Goal: Use online tool/utility: Utilize a website feature to perform a specific function

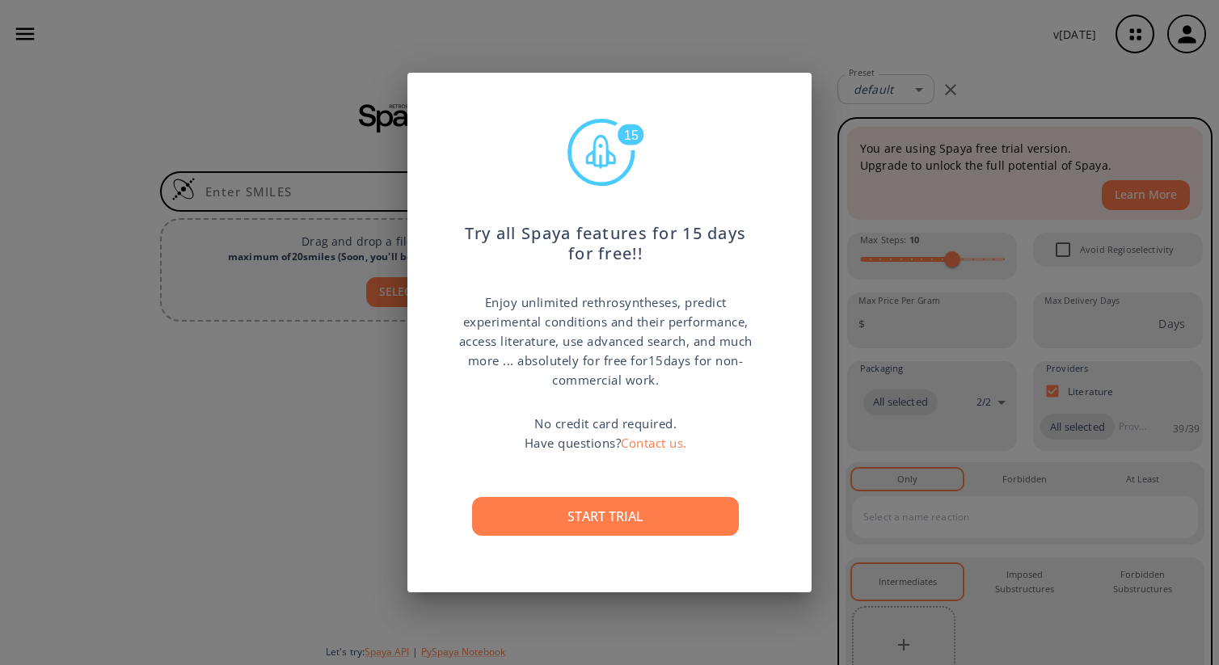
click at [566, 353] on p "Enjoy unlimited rethrosyntheses, predict experimental conditions and their perf…" at bounding box center [605, 341] width 299 height 97
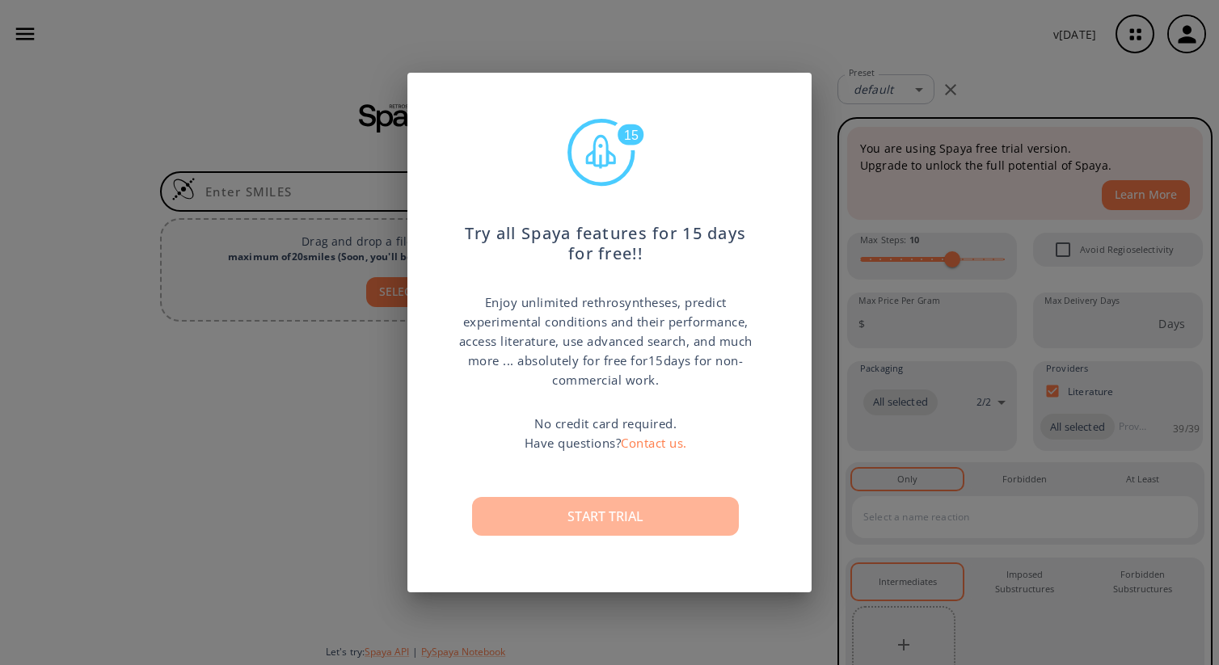
click at [573, 527] on button "Start trial" at bounding box center [605, 516] width 267 height 39
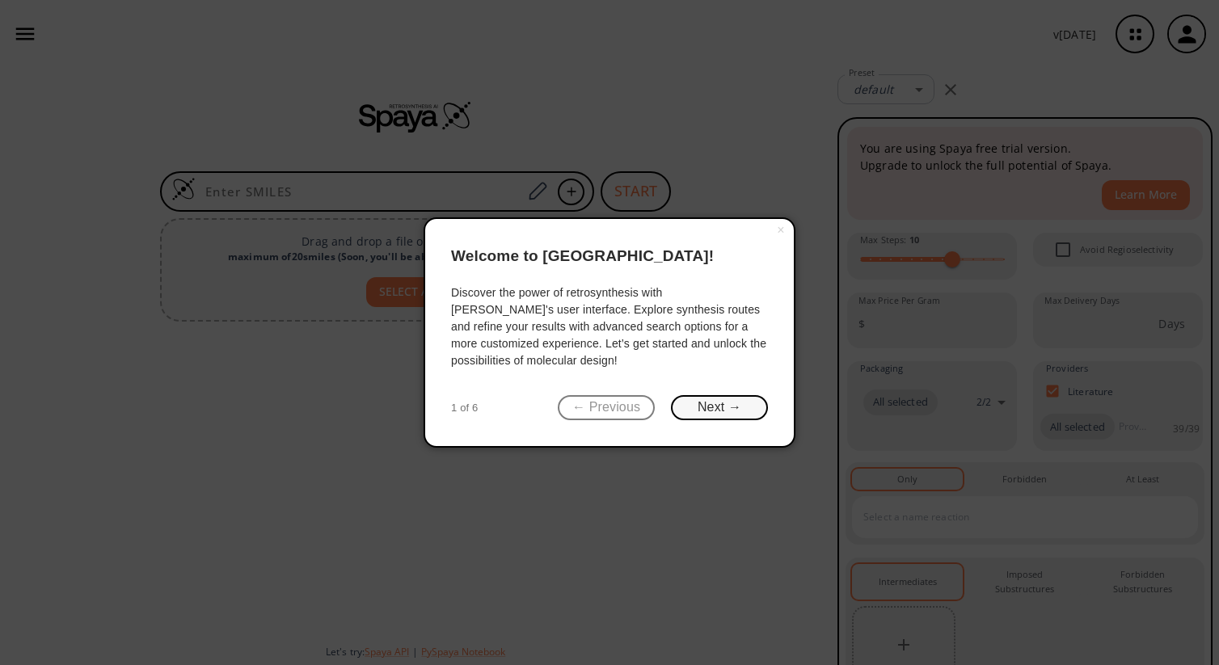
click at [697, 411] on button "Next →" at bounding box center [719, 407] width 97 height 25
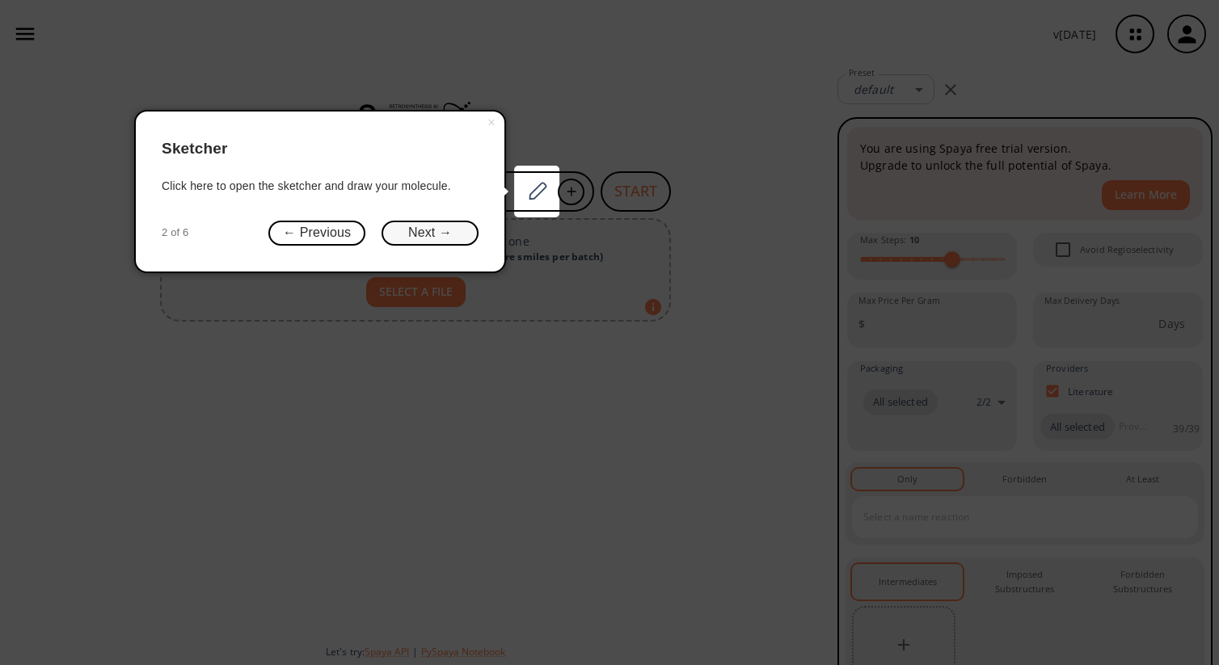
click at [444, 240] on button "Next →" at bounding box center [430, 233] width 97 height 25
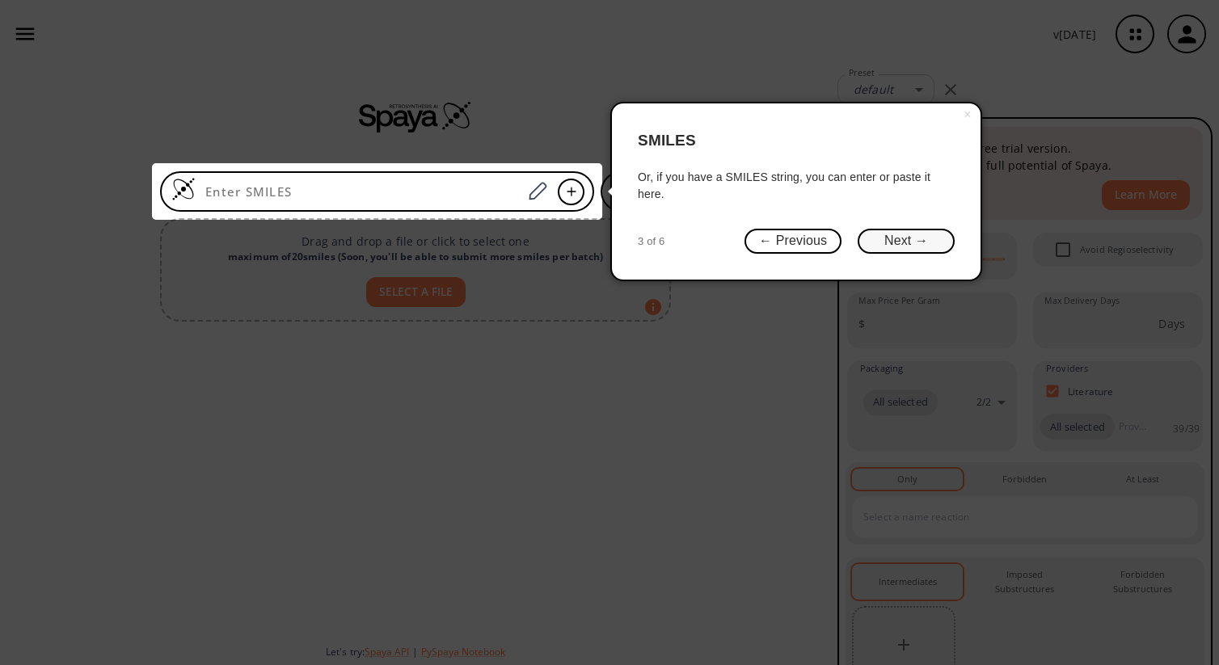
click at [908, 253] on button "Next →" at bounding box center [906, 241] width 97 height 25
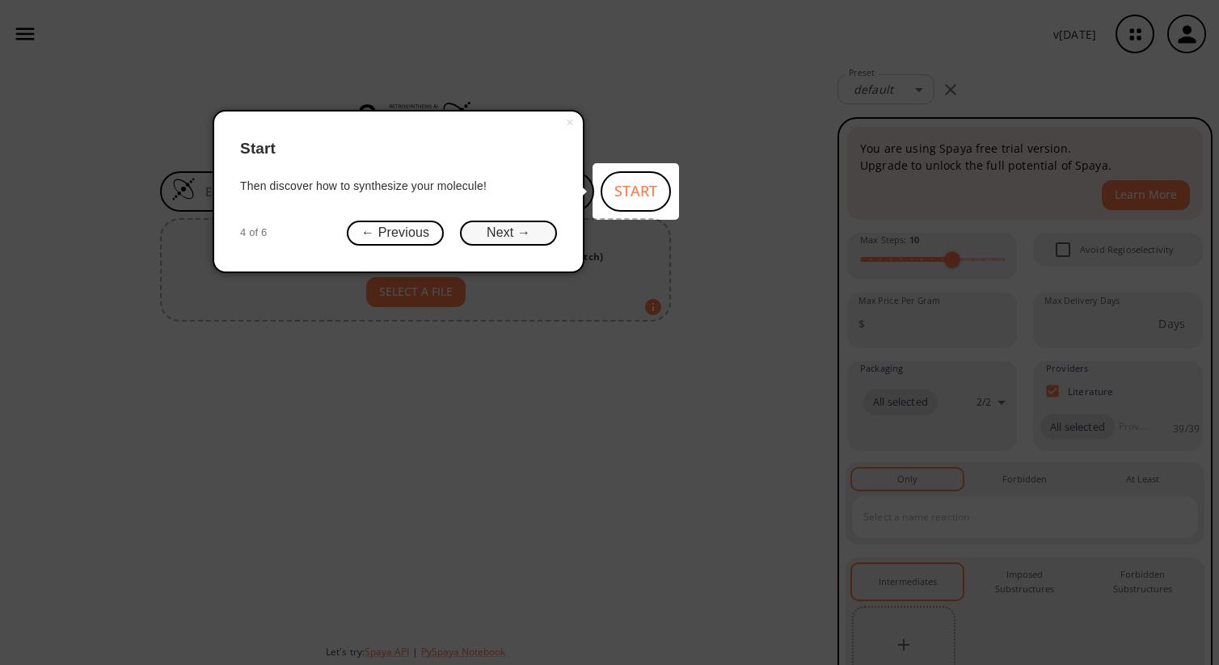
click at [509, 234] on button "Next →" at bounding box center [508, 233] width 97 height 25
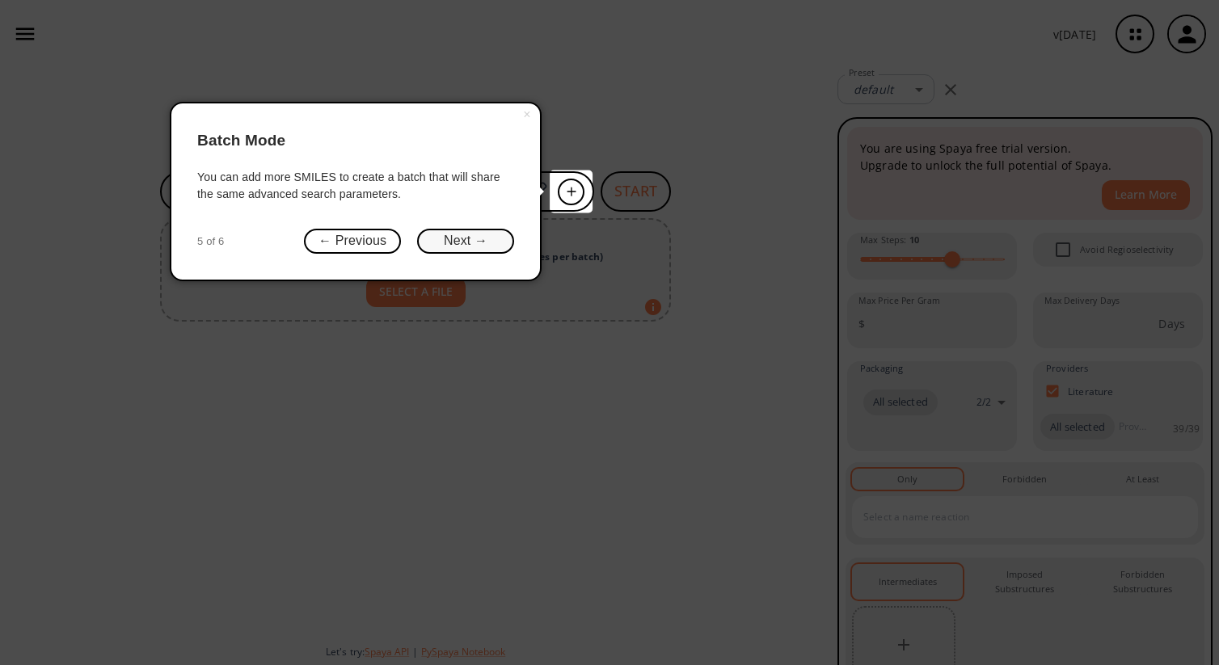
click at [488, 241] on button "Next →" at bounding box center [465, 241] width 97 height 25
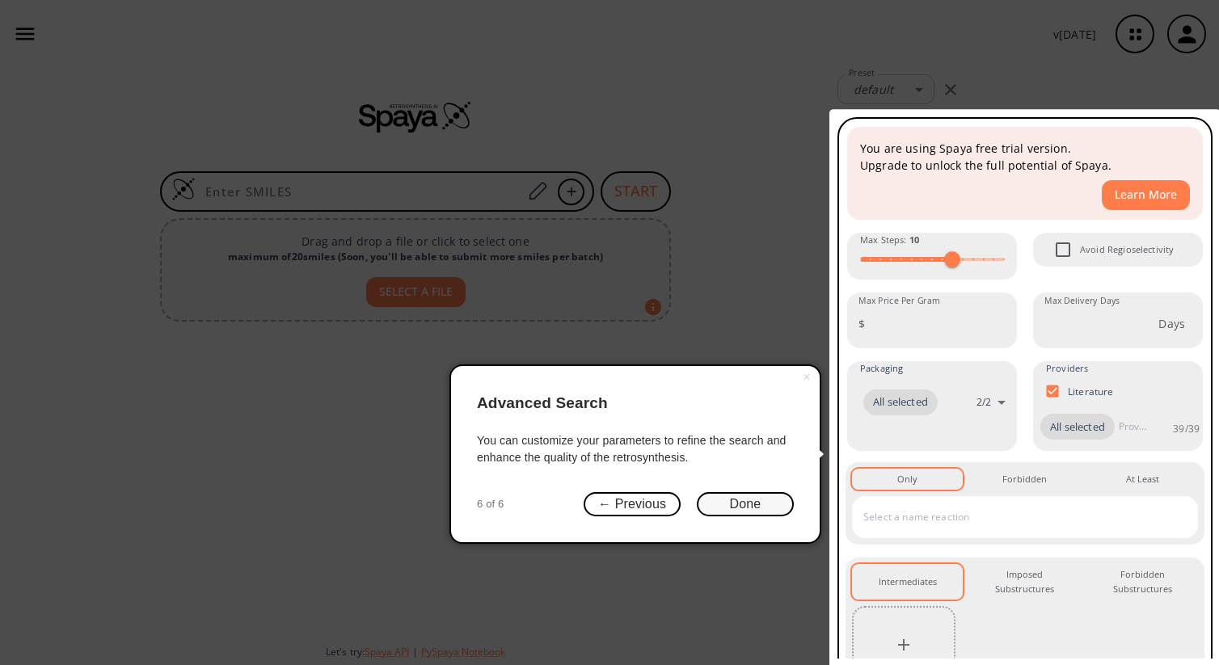
click at [766, 504] on button "Done" at bounding box center [745, 504] width 97 height 25
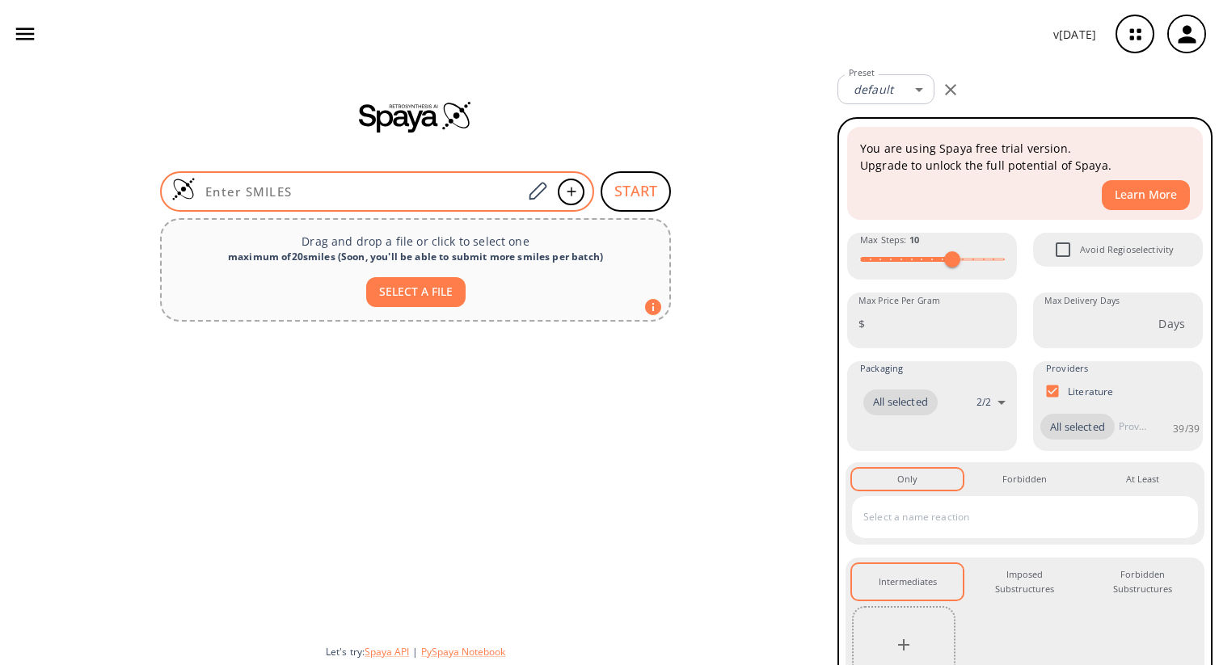
click at [421, 188] on input at bounding box center [359, 192] width 327 height 16
paste input "CCCC(C)C(CO)NCCC1=NC(=NO1)C=2C=CC(Cl)=CC2"
type input "CCCC(C)C(CO)NCCC1=NC(=NO1)C=2C=CC(Cl)=CC2"
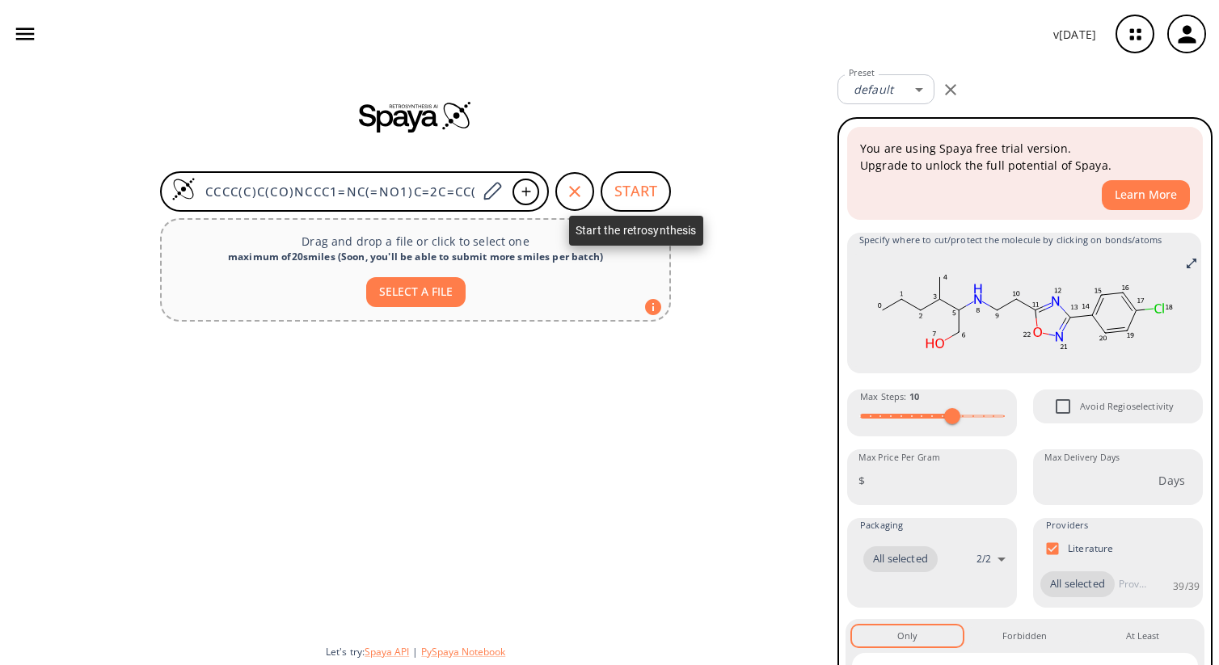
click at [643, 195] on button "START" at bounding box center [636, 191] width 70 height 40
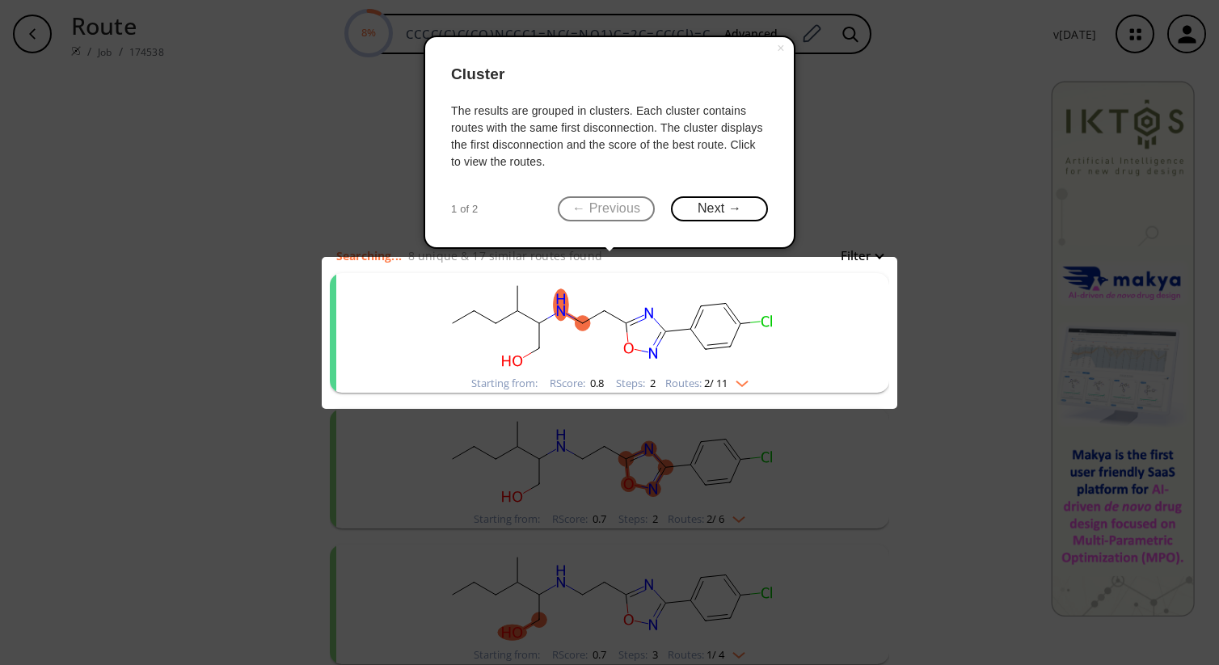
click at [738, 386] on body "Route / Job / 174538 8% CCCC(C)C(CO)NCCC1=NC(=NO1)C=2C=CC(Cl)=CC2 Advanced v [D…" at bounding box center [609, 332] width 1219 height 665
click at [738, 386] on body "Route / Job / 174538 11% CCCC(C)C(CO)NCCC1=NC(=NO1)C=2C=CC(Cl)=CC2 Advanced v […" at bounding box center [609, 332] width 1219 height 665
click at [743, 386] on body "Route / Job / 174538 11% CCCC(C)C(CO)NCCC1=NC(=NO1)C=2C=CC(Cl)=CC2 Advanced v […" at bounding box center [609, 332] width 1219 height 665
click at [724, 201] on button "Next →" at bounding box center [719, 208] width 97 height 25
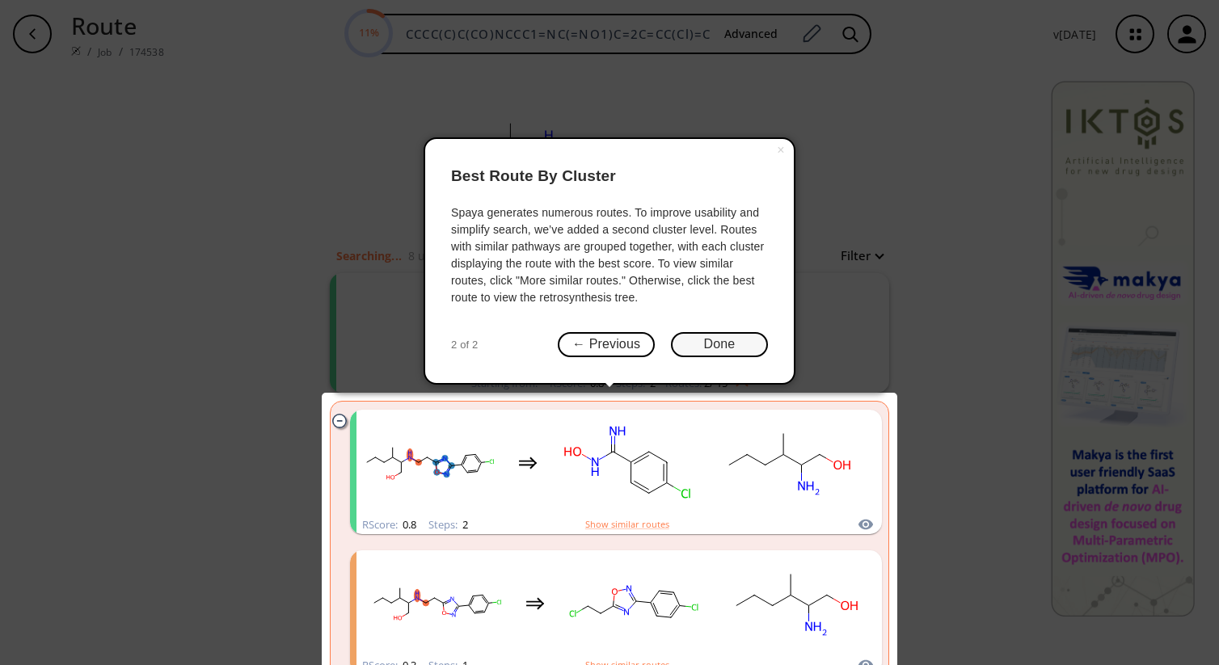
click at [724, 346] on button "Done" at bounding box center [719, 344] width 97 height 25
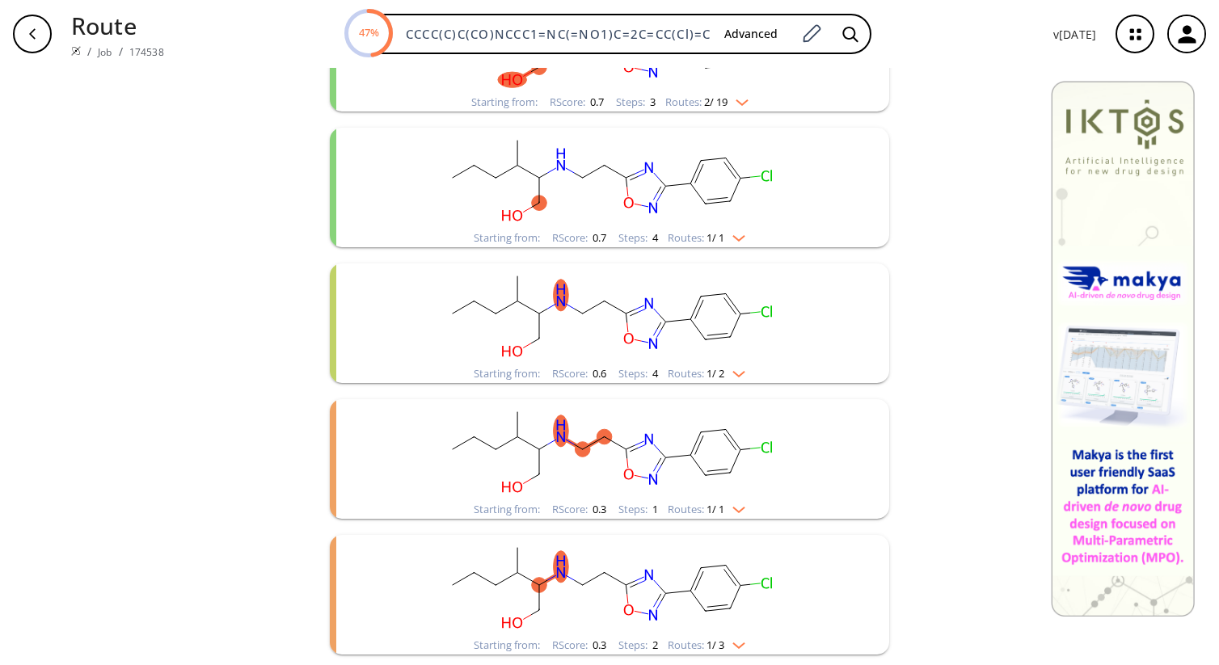
scroll to position [834, 0]
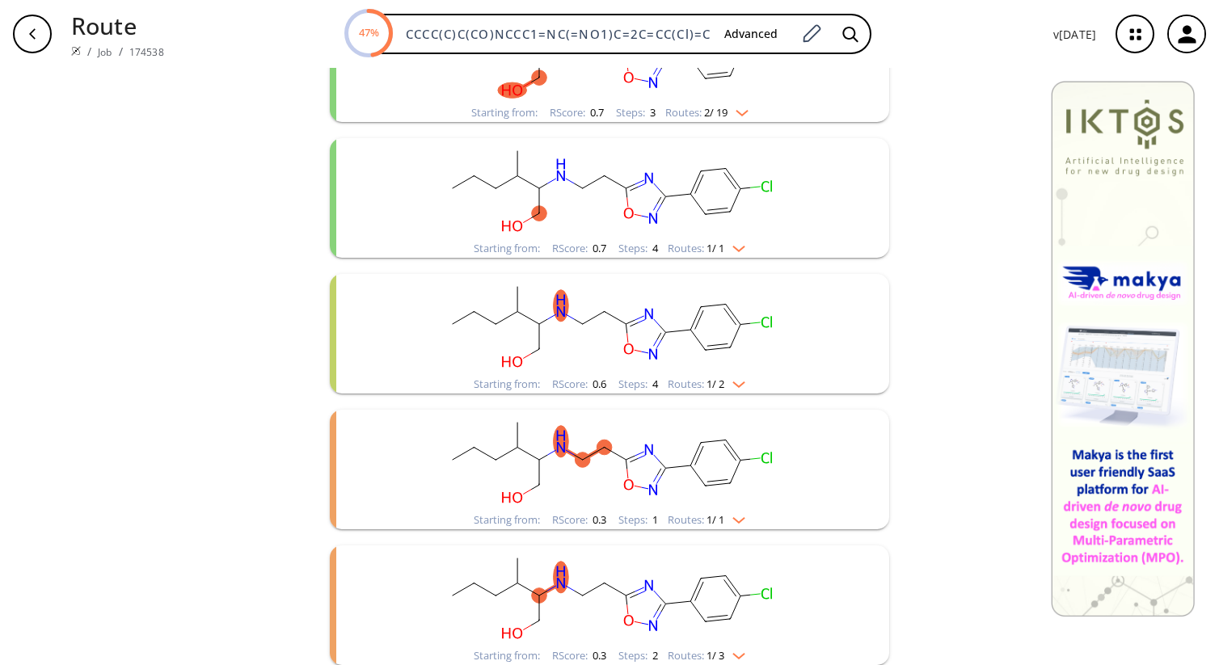
click at [750, 380] on div "Starting from: RScore : 0.6 Steps : 4 Routes: 1 / 2" at bounding box center [610, 384] width 296 height 19
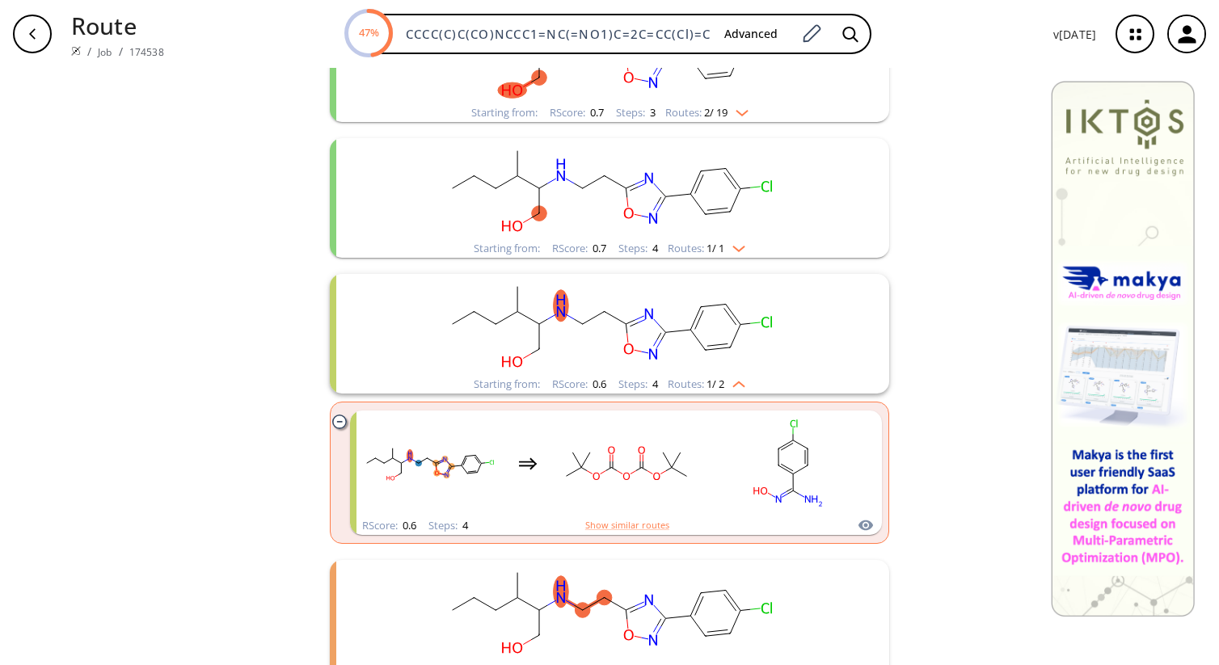
click at [750, 380] on div "Starting from: RScore : 0.6 Steps : 4 Routes: 1 / 2" at bounding box center [610, 384] width 296 height 19
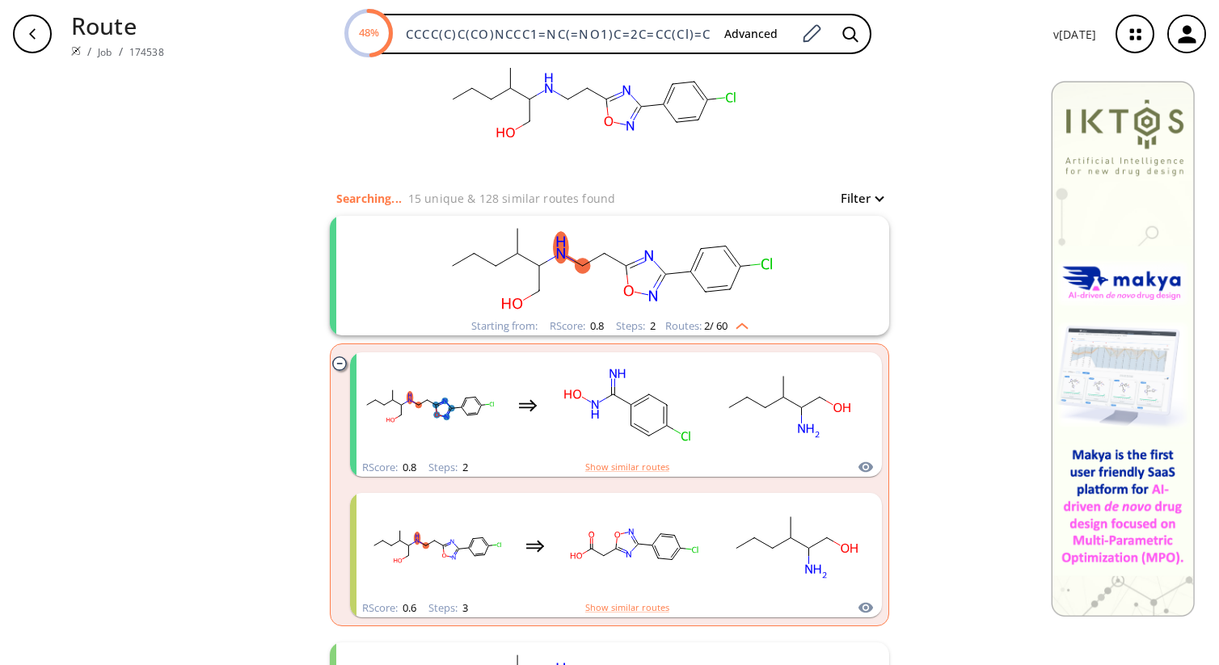
scroll to position [55, 0]
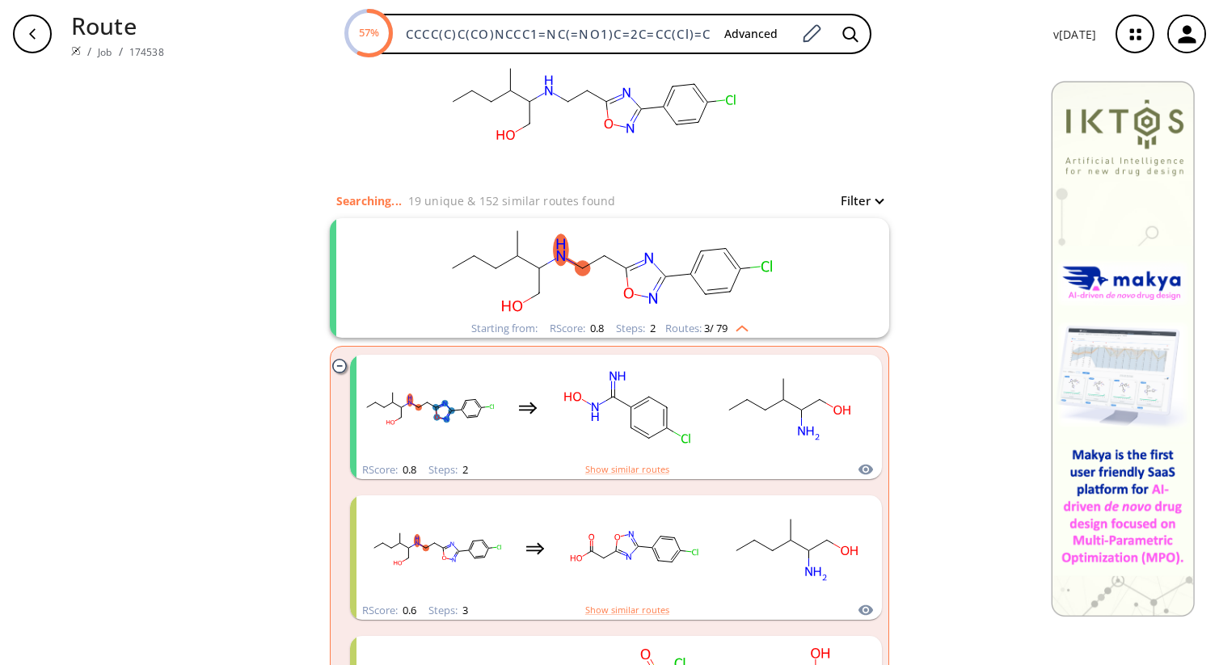
click at [336, 364] on icon "clusters" at bounding box center [339, 366] width 14 height 14
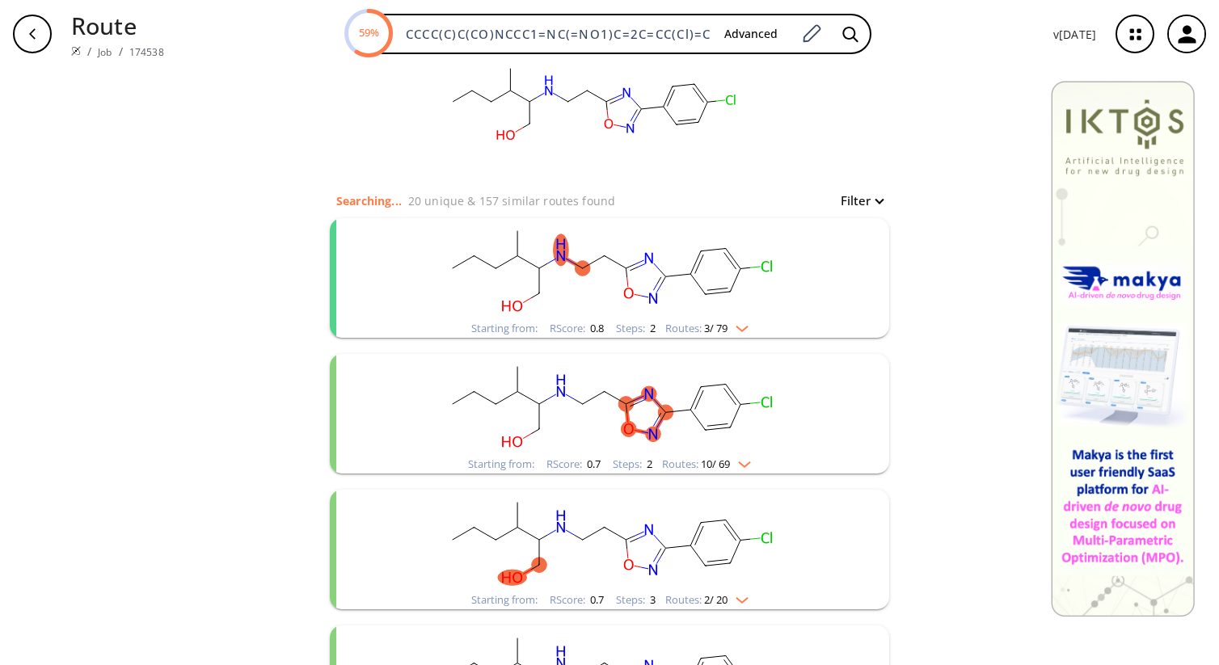
click at [339, 317] on div "Starting from: RScore : 0.8 Steps : 2 Routes: 3 / 79" at bounding box center [610, 278] width 560 height 120
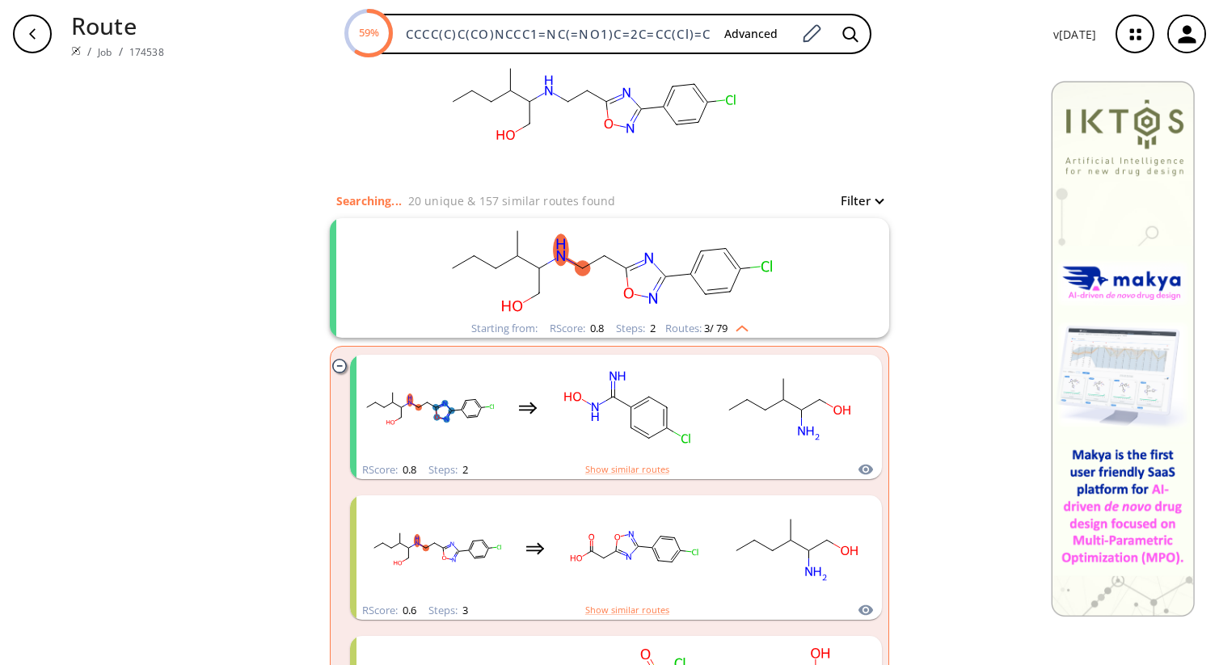
click at [375, 276] on div "Starting from: RScore : 0.8 Steps : 2 Routes: 3 / 79" at bounding box center [610, 278] width 560 height 120
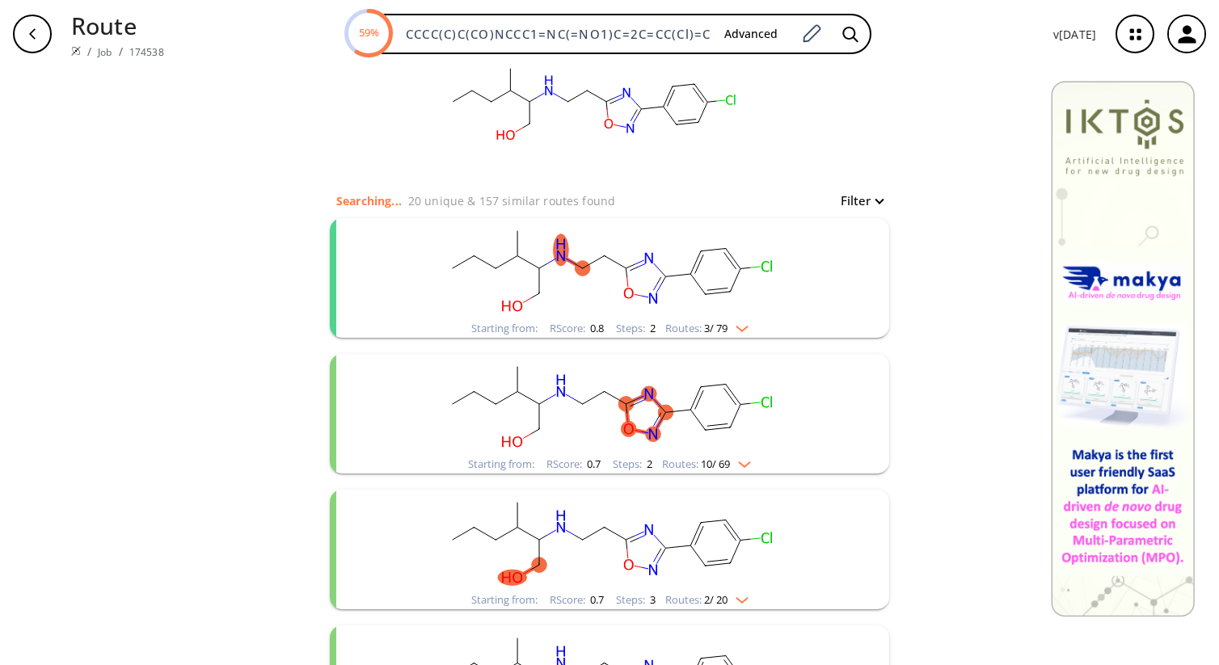
click at [412, 364] on rect "clusters" at bounding box center [609, 404] width 420 height 101
click at [412, 374] on rect "clusters" at bounding box center [609, 404] width 420 height 101
click at [410, 295] on rect "clusters" at bounding box center [609, 268] width 420 height 101
click at [793, 261] on rect "clusters" at bounding box center [609, 268] width 420 height 101
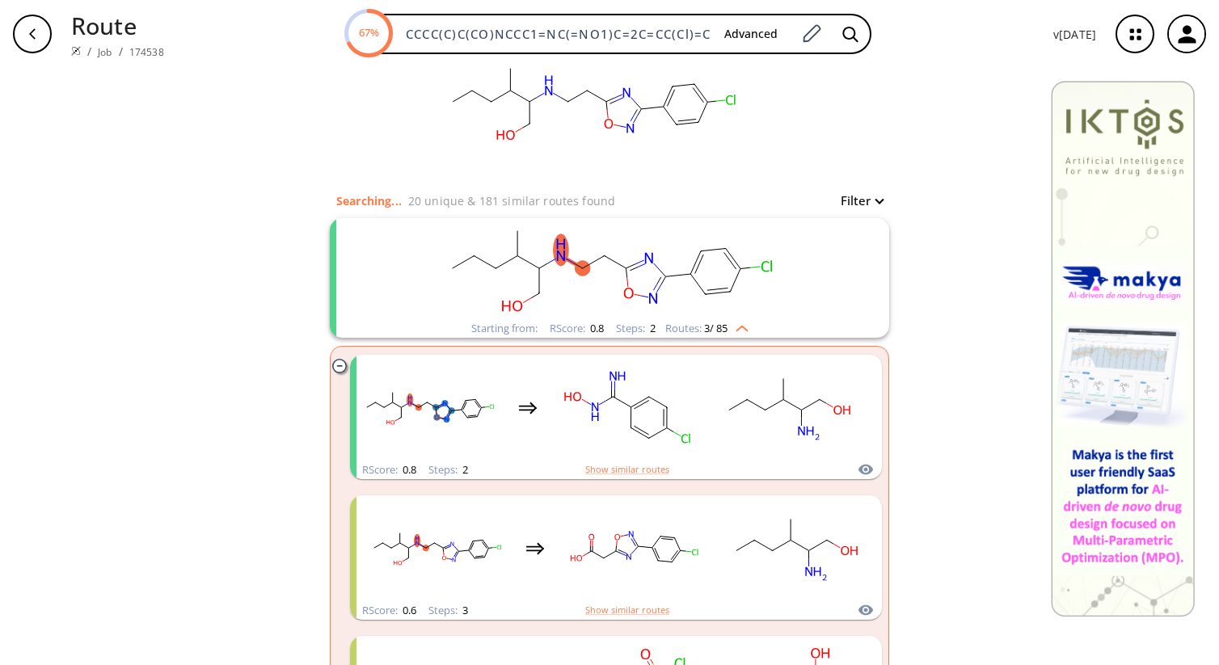
click at [793, 261] on rect "clusters" at bounding box center [609, 268] width 420 height 101
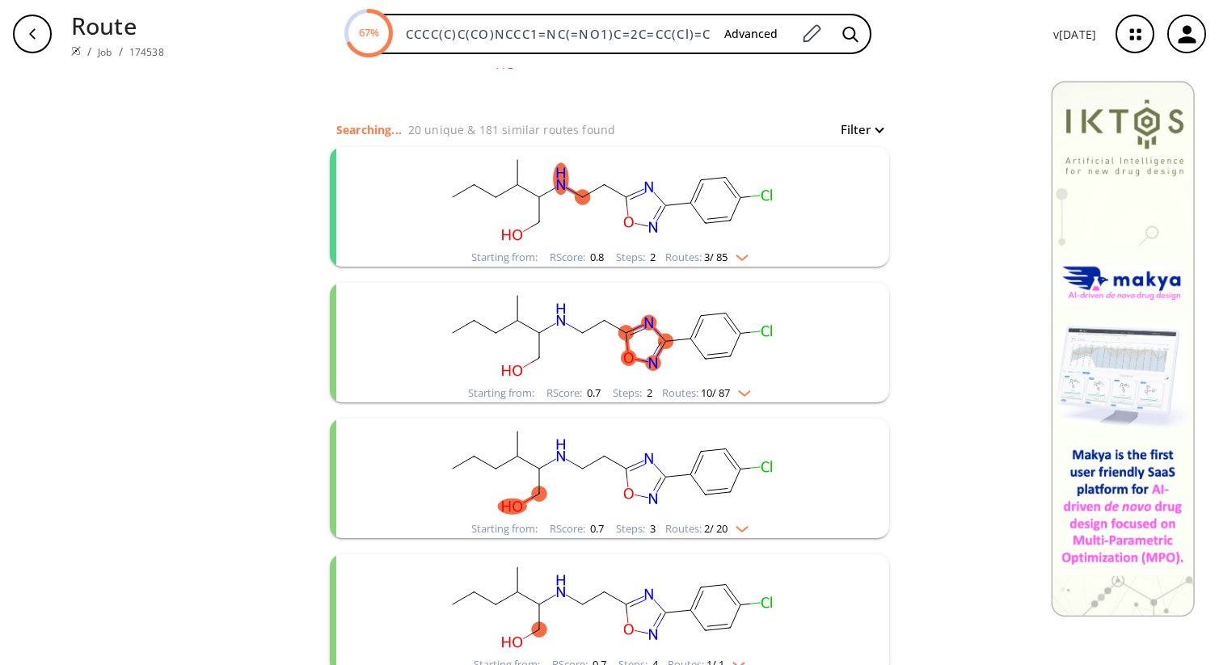
scroll to position [141, 0]
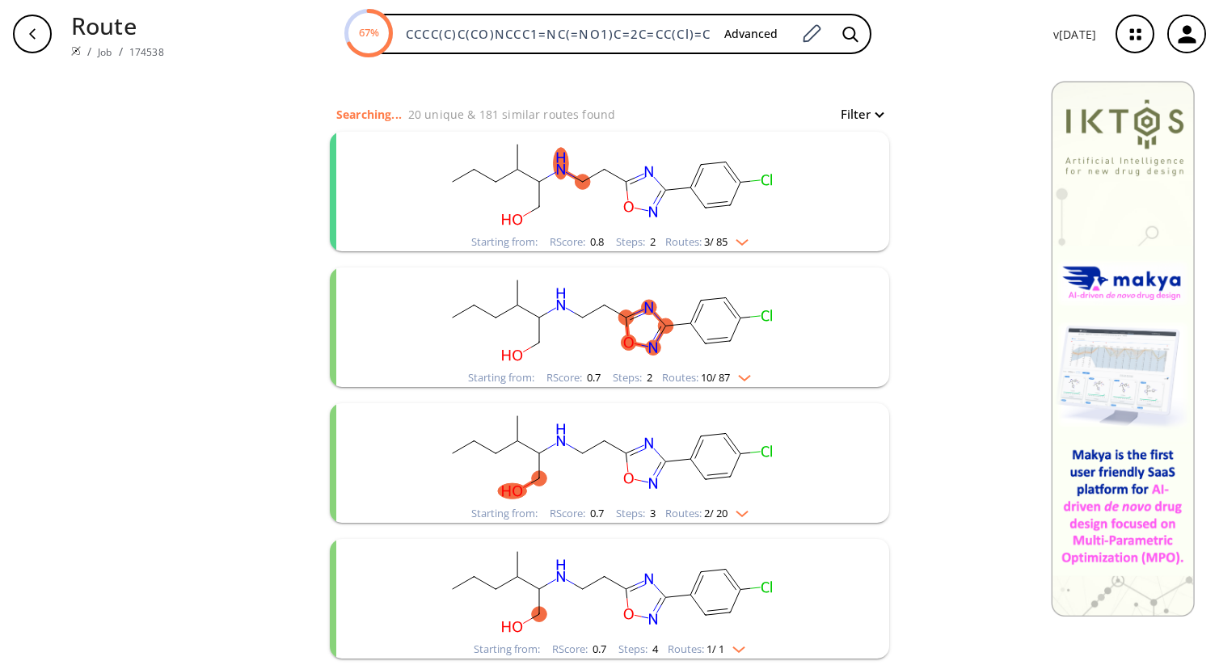
click at [780, 352] on rect "clusters" at bounding box center [609, 318] width 420 height 101
click at [751, 379] on img "clusters" at bounding box center [740, 375] width 21 height 13
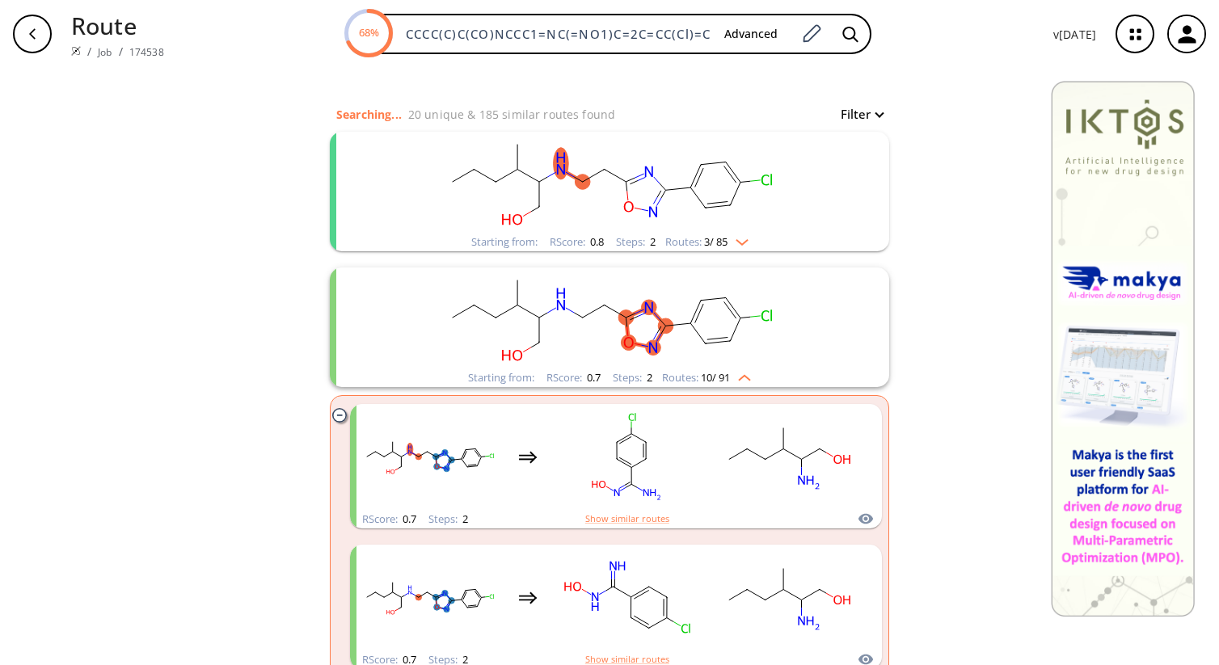
click at [747, 374] on img "clusters" at bounding box center [740, 375] width 21 height 13
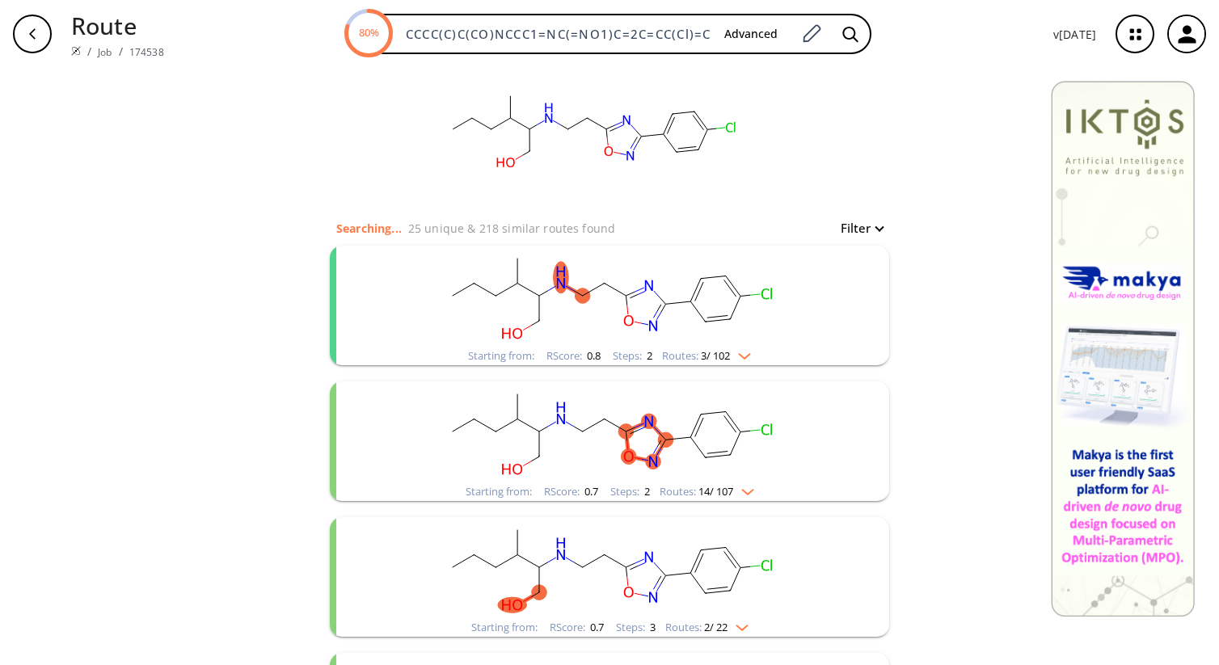
scroll to position [37, 0]
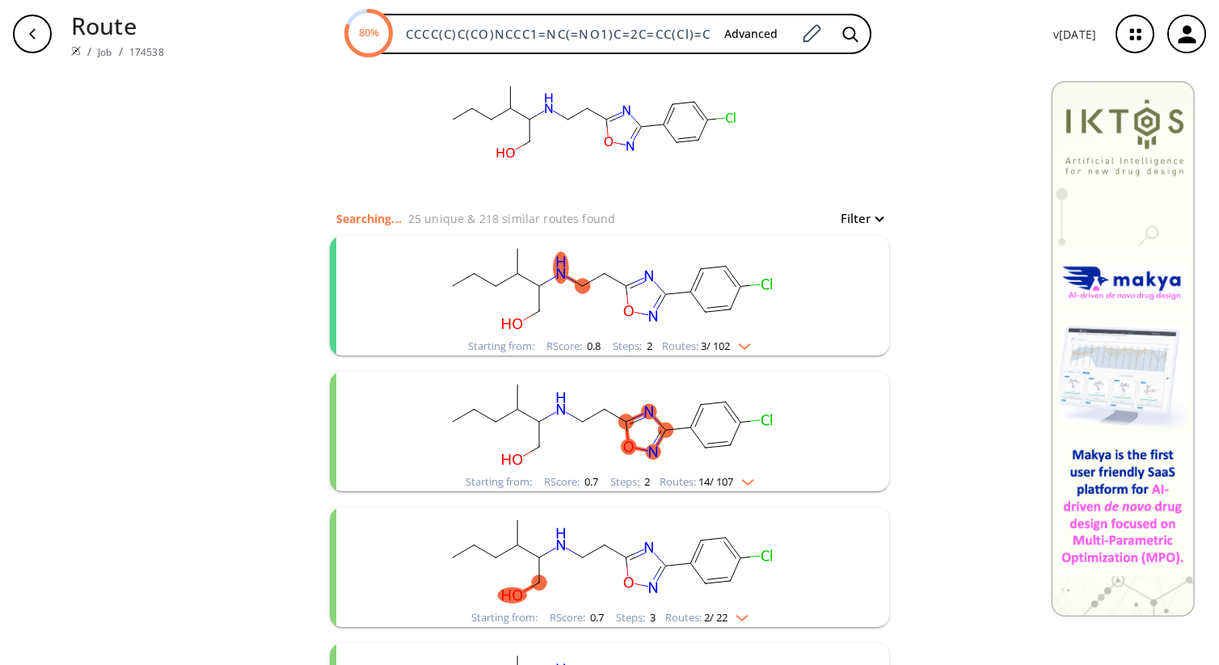
click at [826, 291] on div "Starting from: RScore : 0.8 Steps : 2 Routes: 3 / 102" at bounding box center [610, 296] width 560 height 120
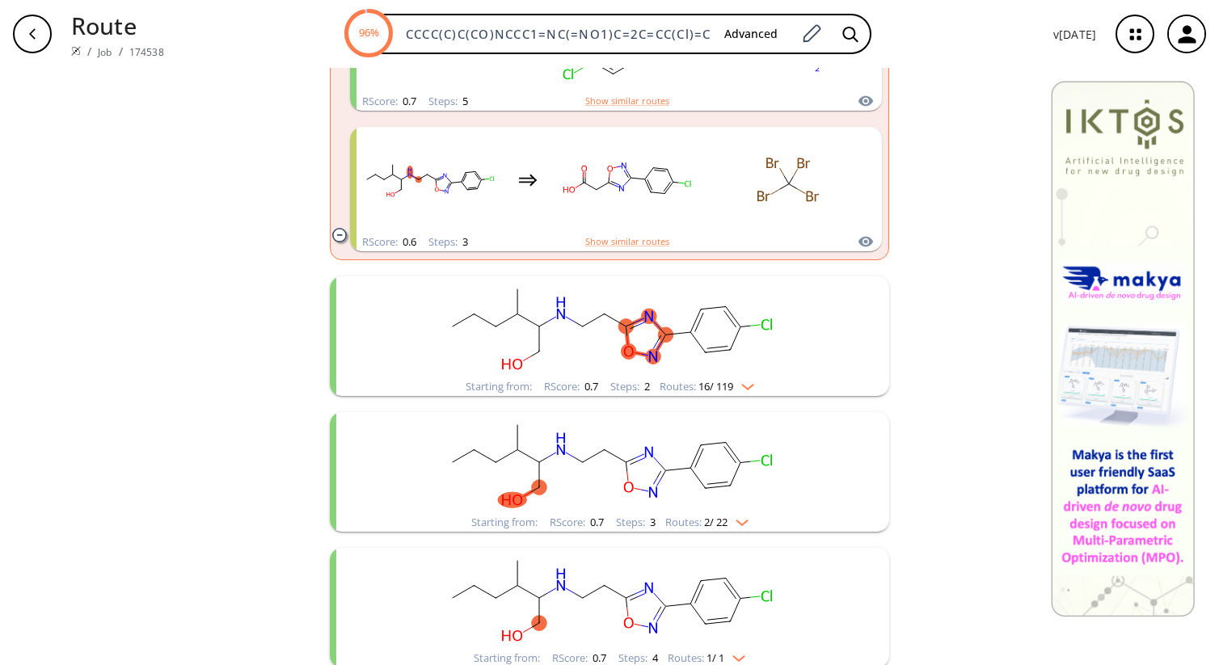
scroll to position [568, 0]
click at [754, 380] on img "clusters" at bounding box center [743, 380] width 21 height 13
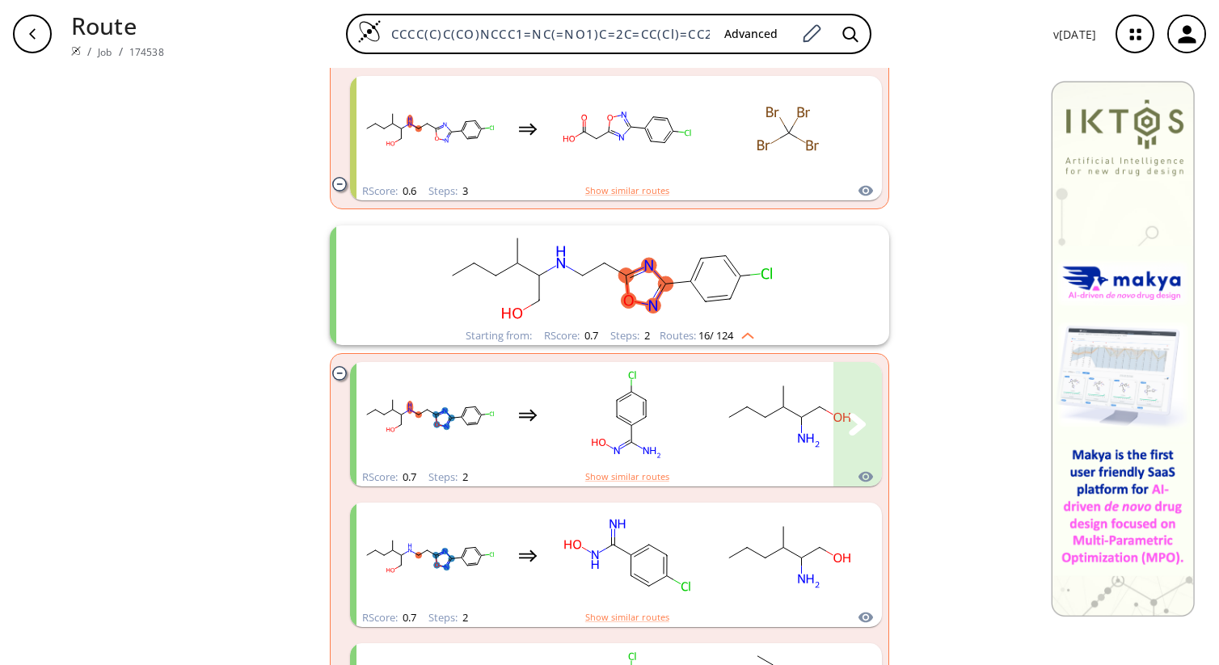
scroll to position [582, 0]
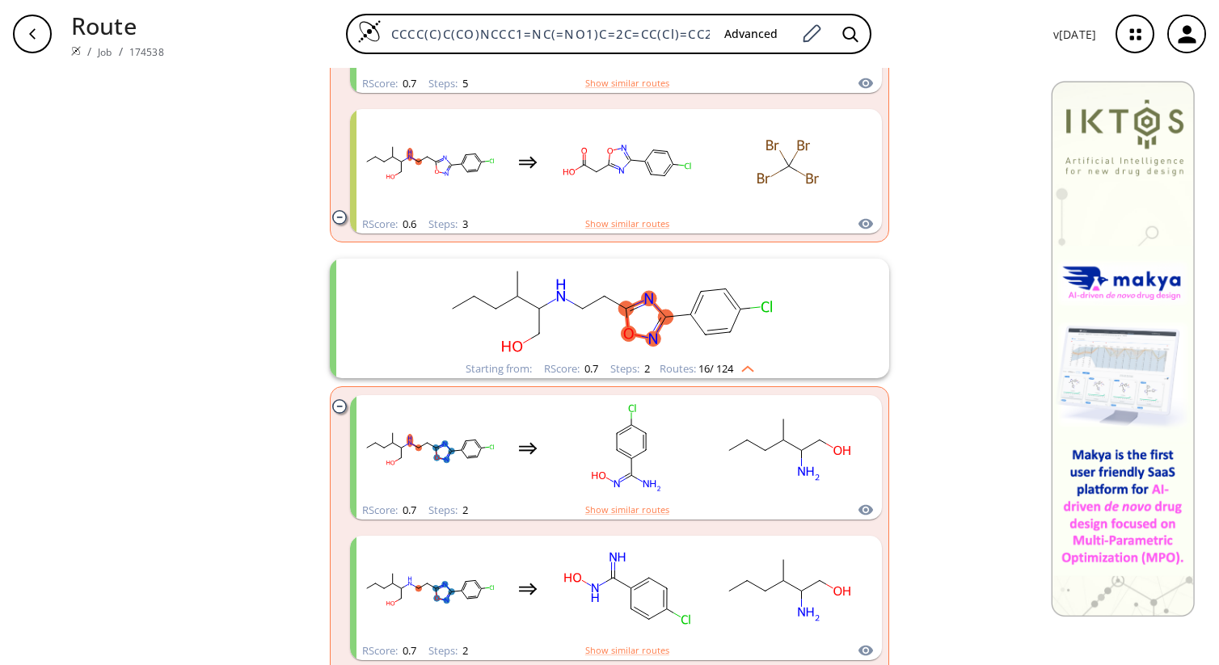
click at [751, 365] on img "clusters" at bounding box center [743, 366] width 21 height 13
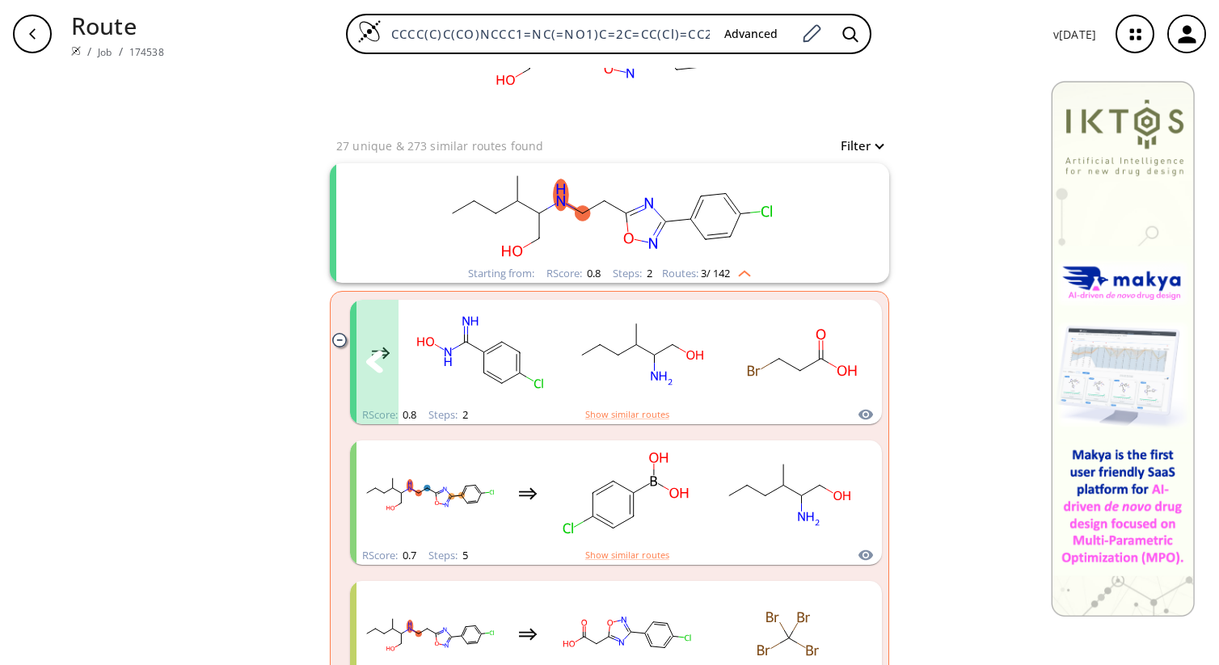
scroll to position [109, 0]
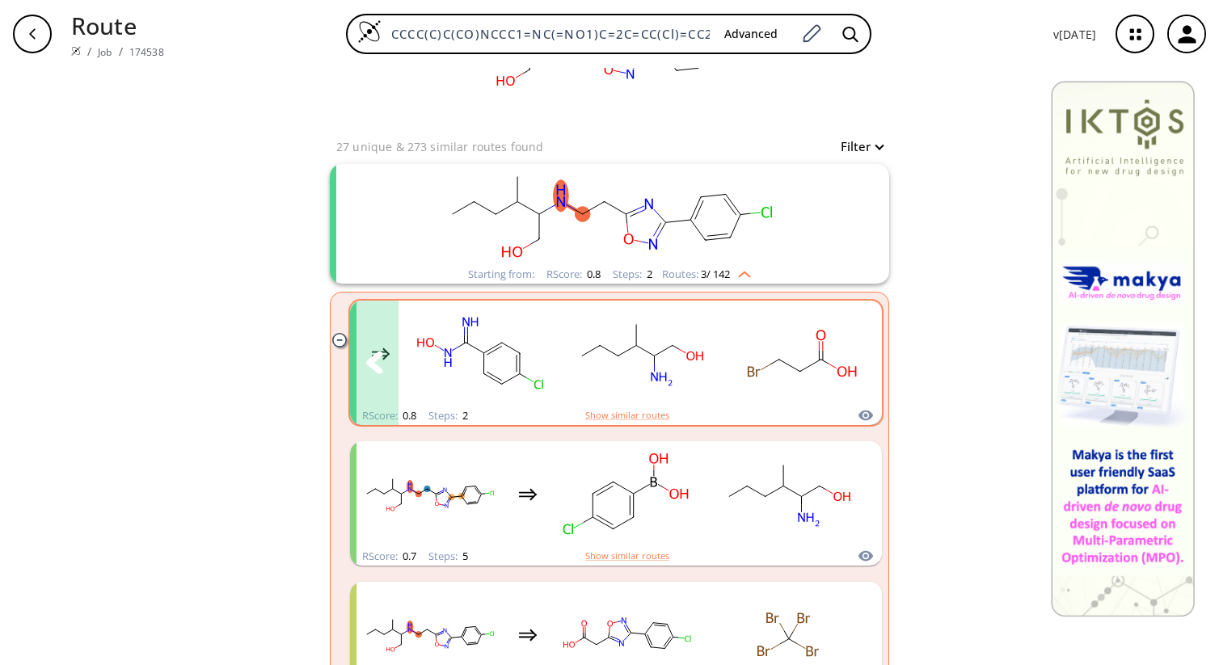
click at [562, 376] on div "clusters" at bounding box center [542, 354] width 666 height 106
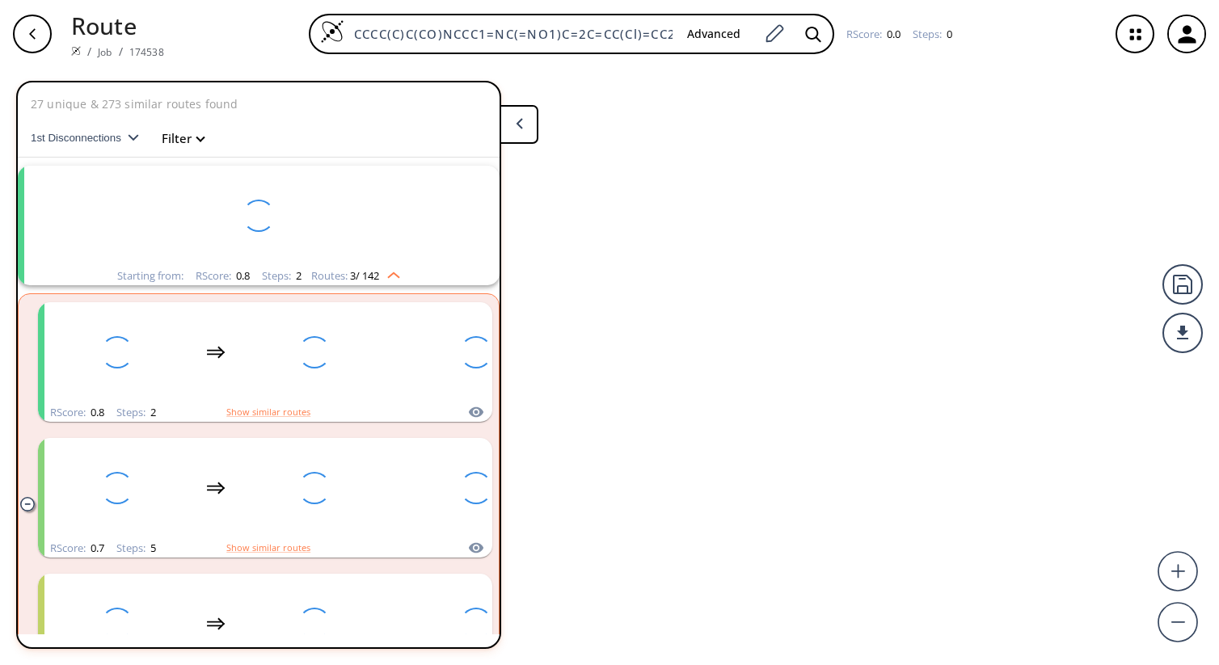
scroll to position [36, 0]
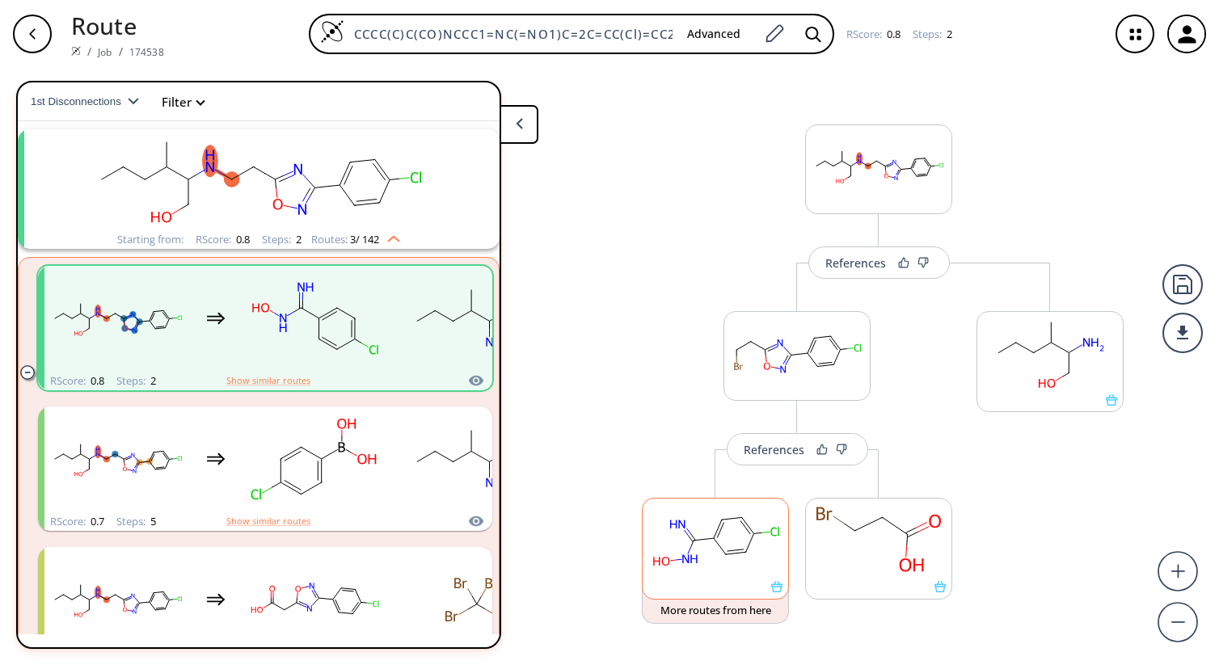
click at [780, 592] on icon at bounding box center [776, 586] width 11 height 11
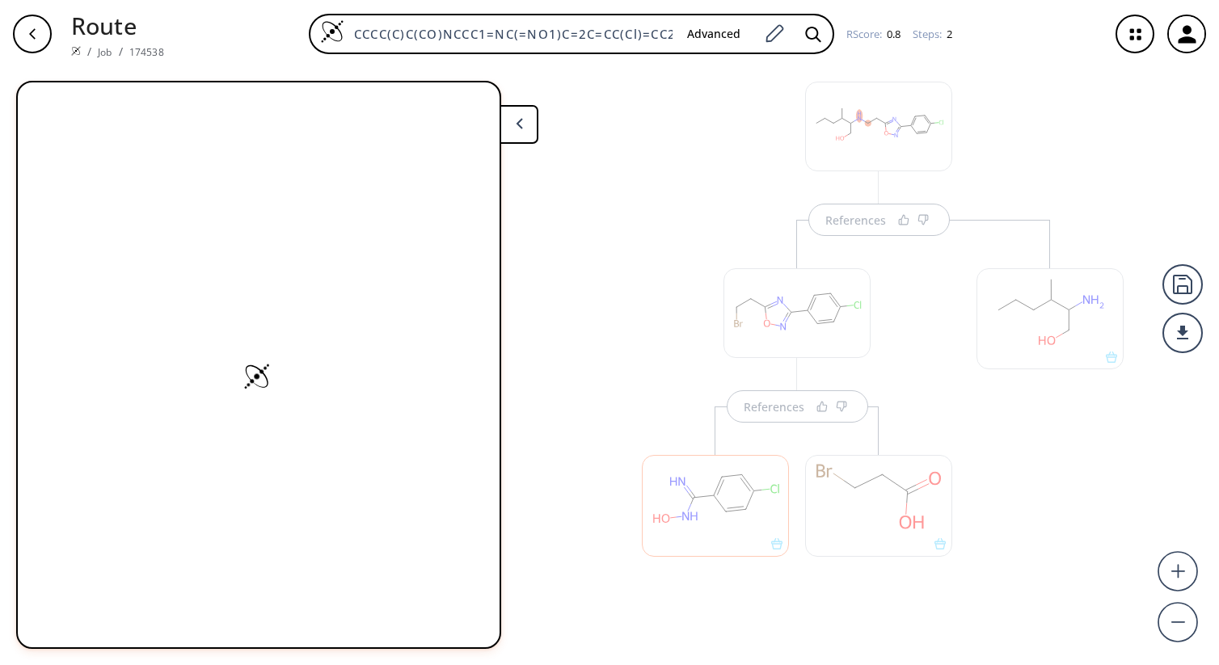
scroll to position [44, 0]
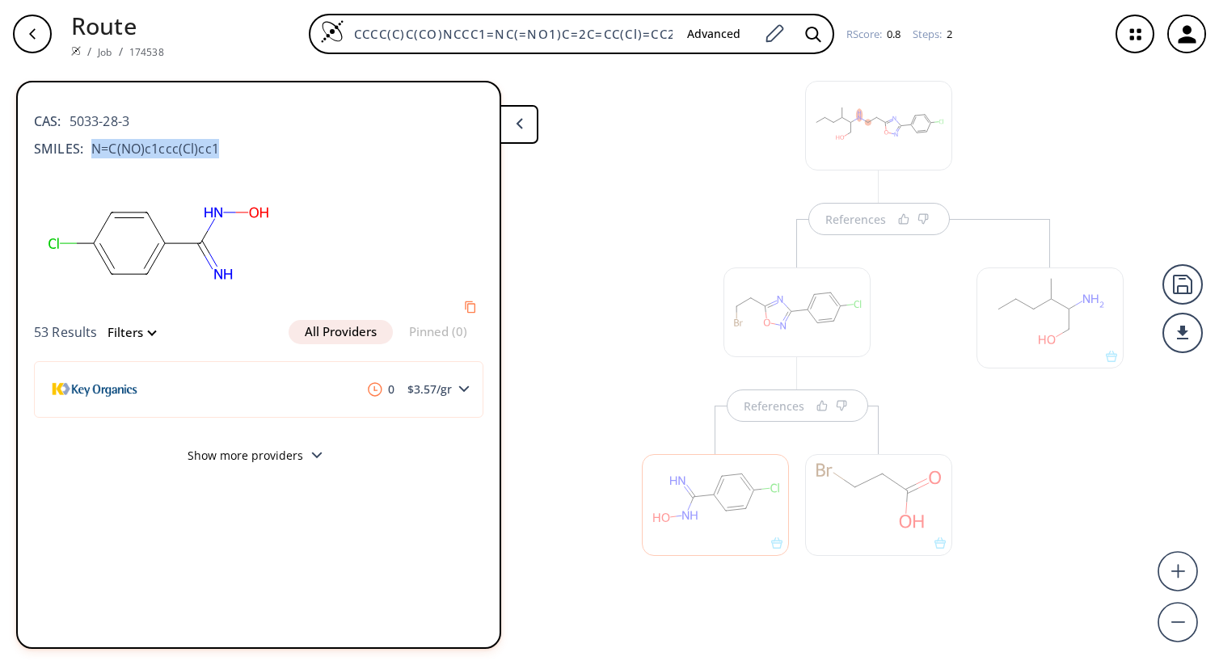
drag, startPoint x: 93, startPoint y: 151, endPoint x: 251, endPoint y: 146, distance: 157.8
click at [251, 146] on div "SMILES: N=C(NO)c1ccc(Cl)cc1" at bounding box center [259, 148] width 450 height 19
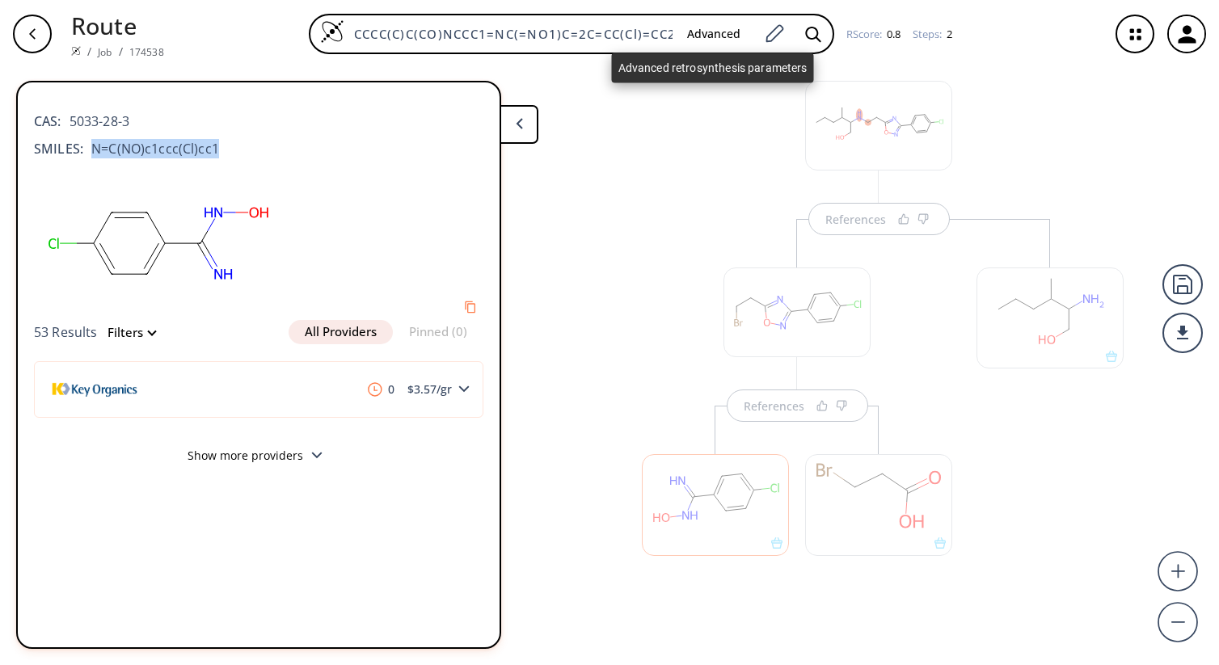
copy span "N=C(NO)c1ccc(Cl)cc1"
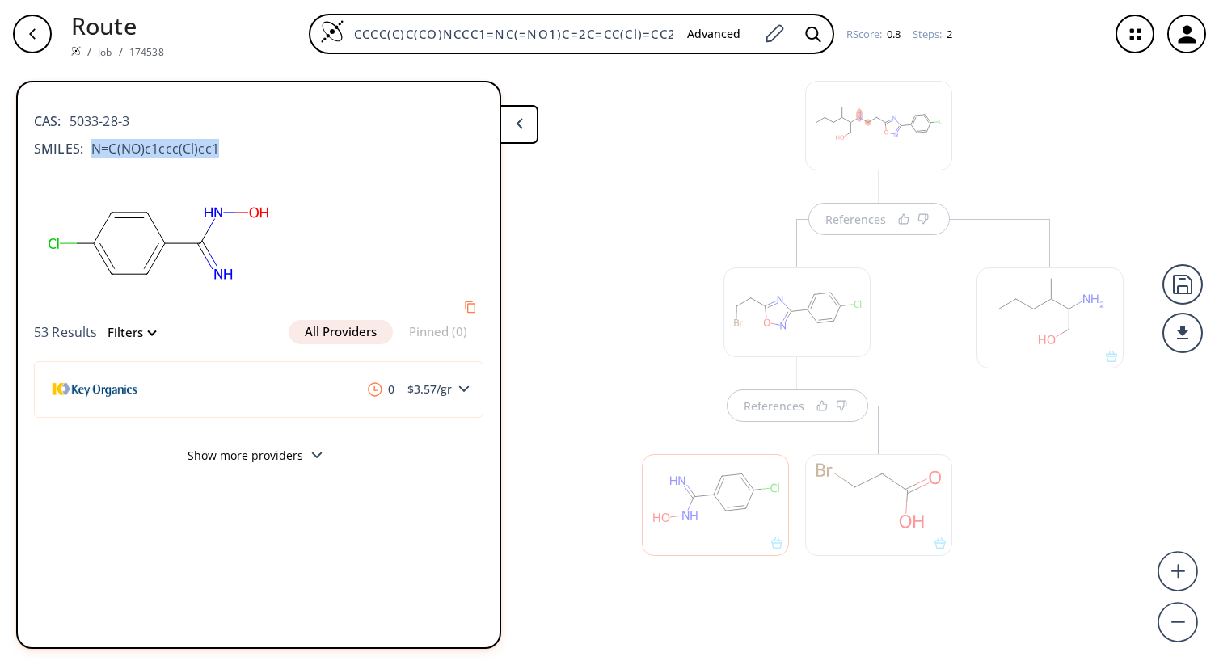
copy span "N=C(NO)c1ccc(Cl)cc1"
click at [523, 142] on button at bounding box center [519, 124] width 39 height 39
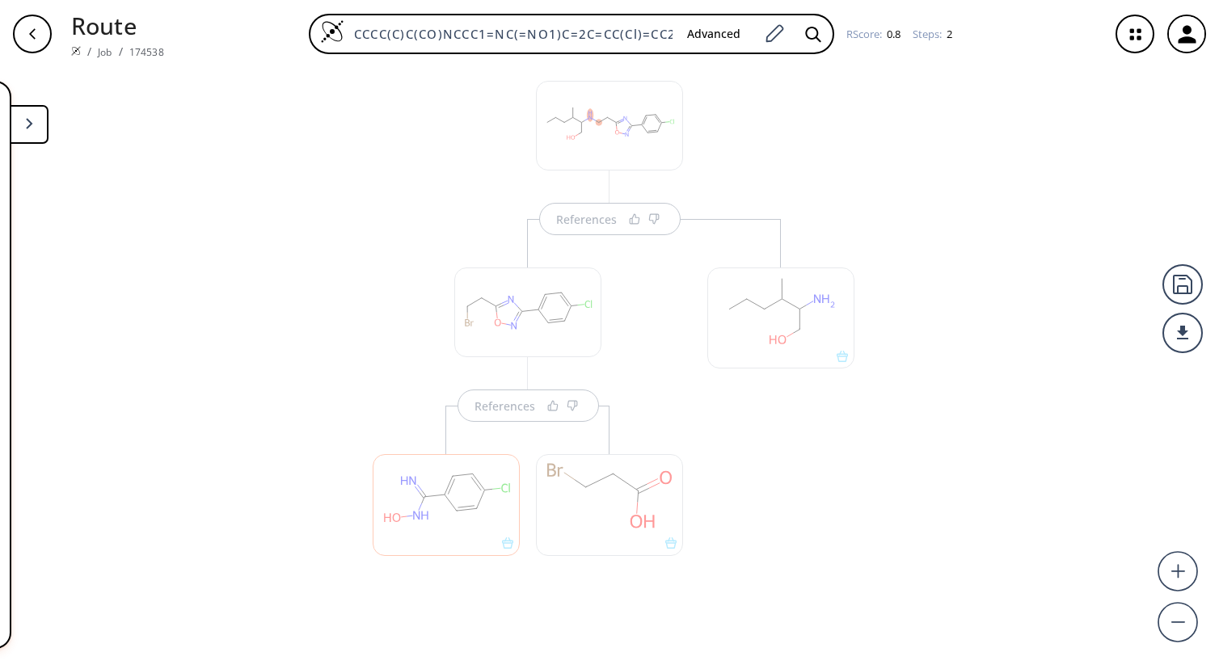
click at [34, 133] on button at bounding box center [29, 124] width 39 height 39
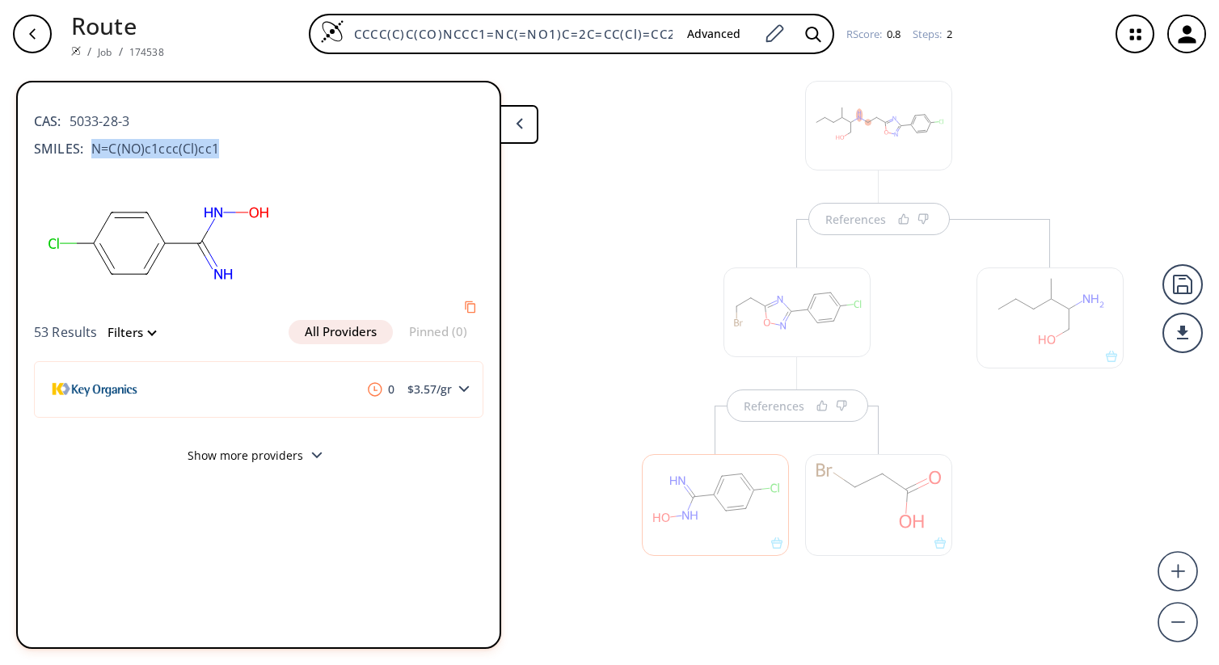
click at [36, 27] on icon "button" at bounding box center [32, 33] width 13 height 13
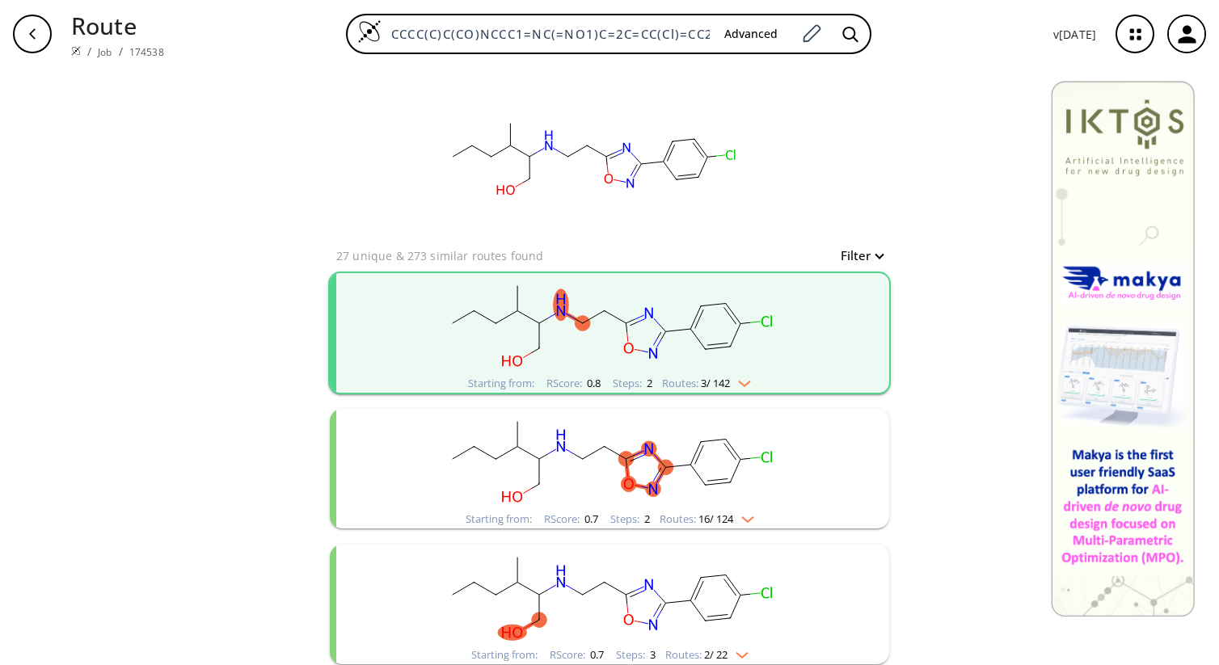
click at [749, 380] on img "clusters" at bounding box center [740, 380] width 21 height 13
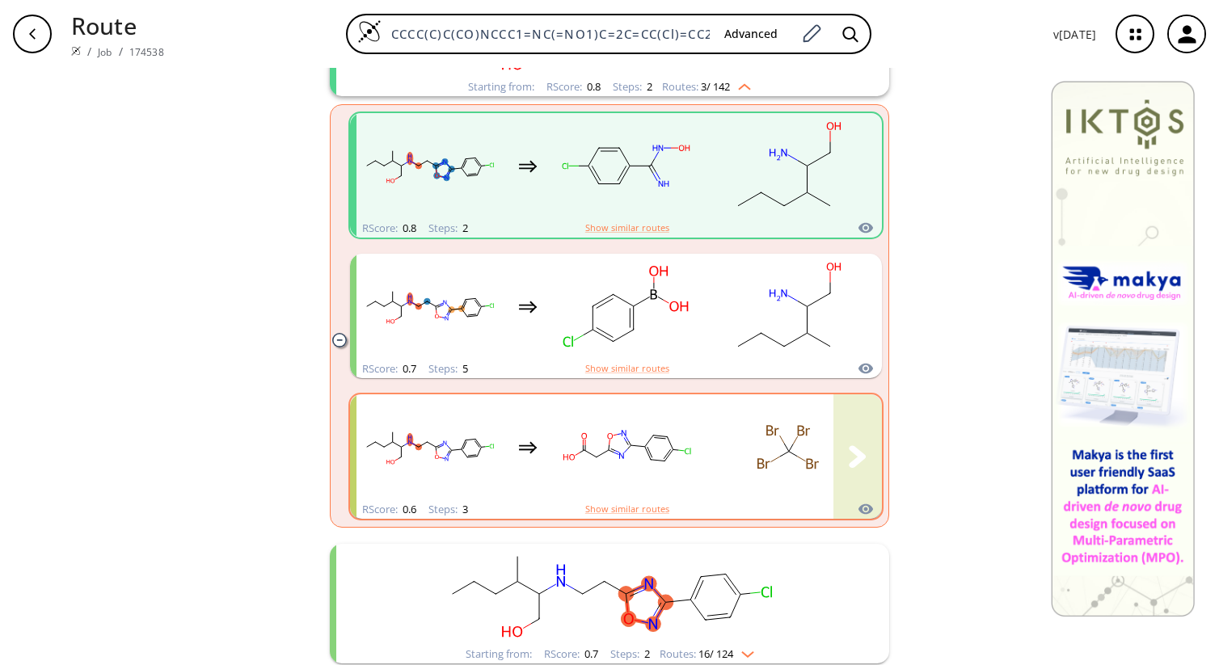
scroll to position [306, 0]
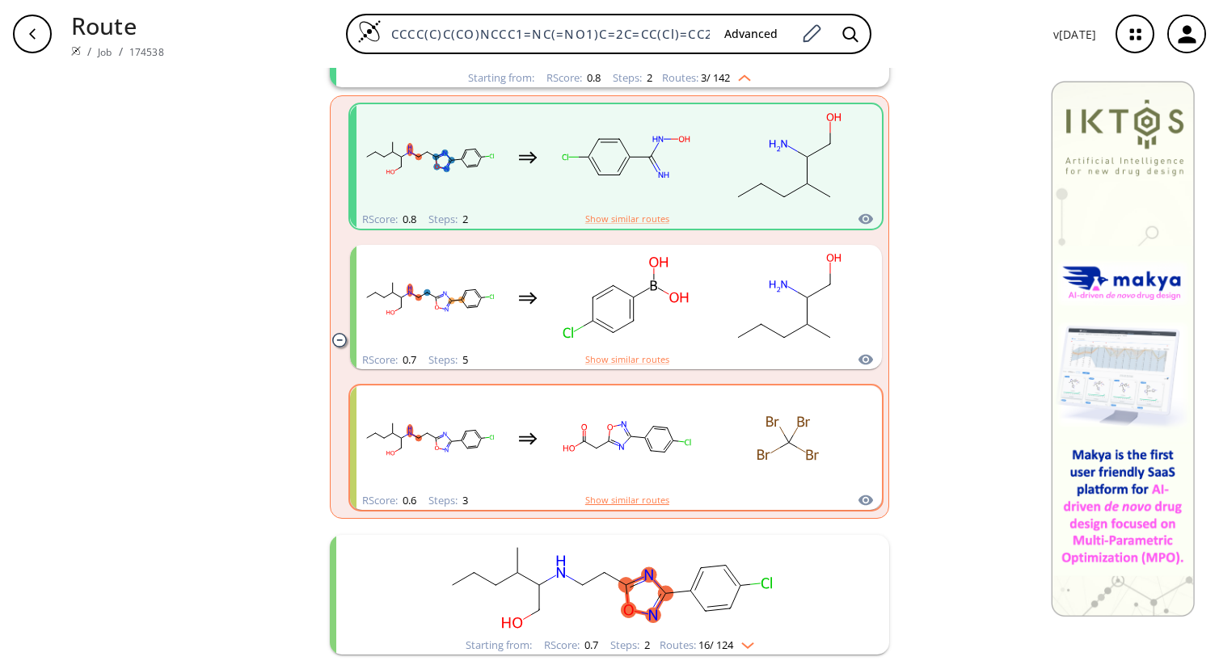
click at [638, 504] on button "Show similar routes" at bounding box center [627, 500] width 84 height 15
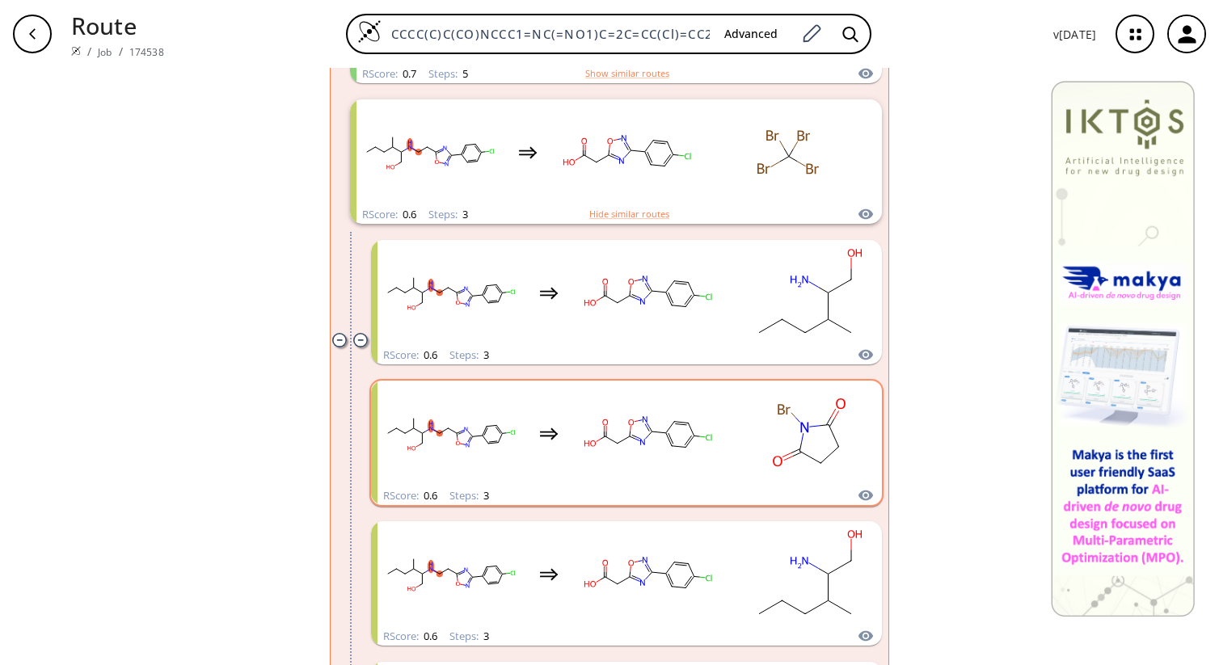
scroll to position [578, 0]
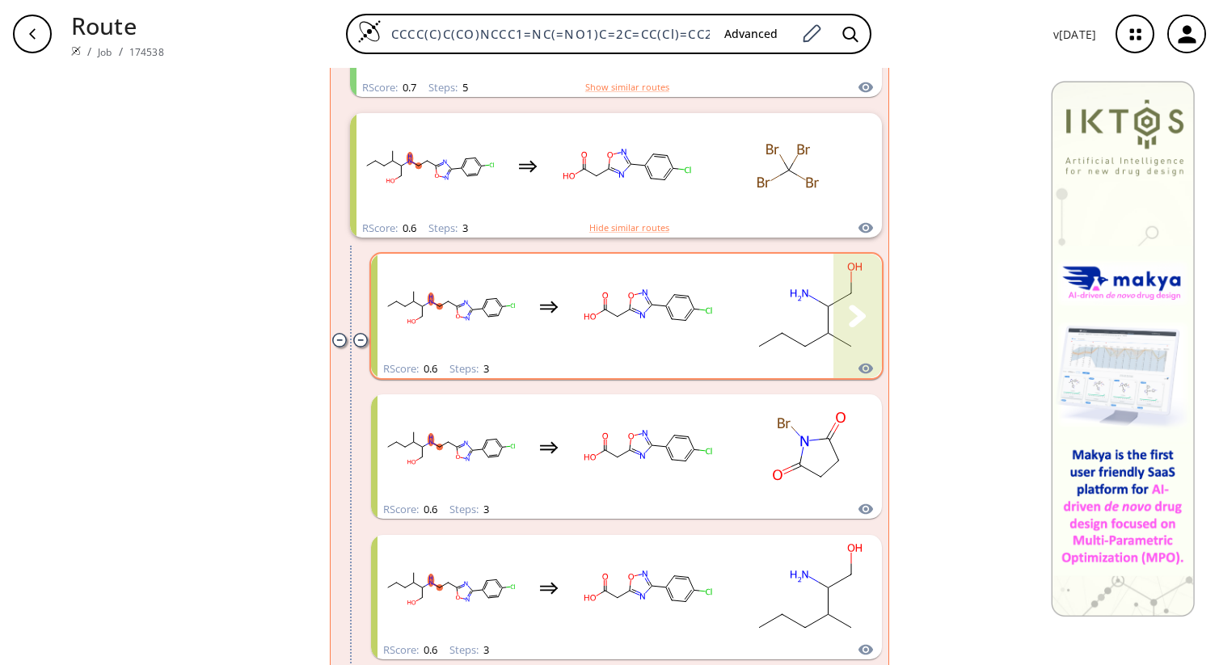
click at [659, 354] on rect "clusters" at bounding box center [648, 306] width 146 height 101
